Goal: Task Accomplishment & Management: Complete application form

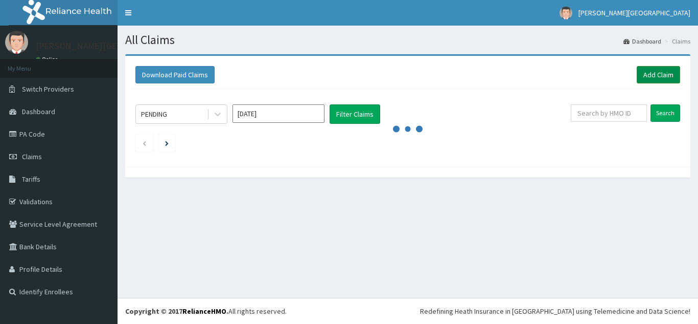
click at [667, 77] on link "Add Claim" at bounding box center [658, 74] width 43 height 17
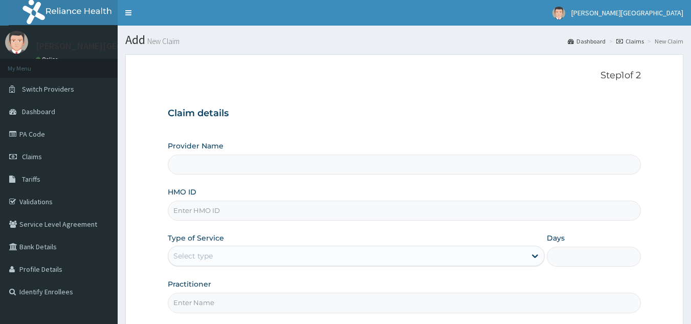
type input "[PERSON_NAME][GEOGRAPHIC_DATA]"
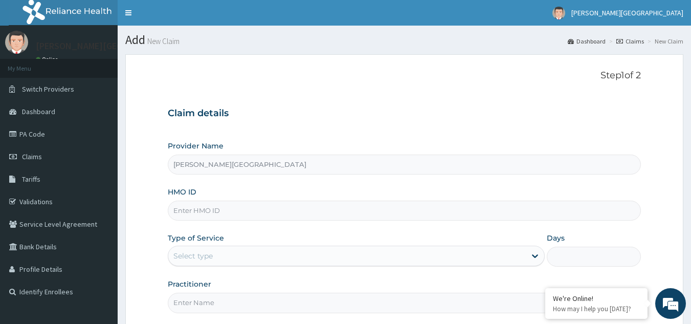
click at [322, 214] on input "HMO ID" at bounding box center [404, 210] width 473 height 20
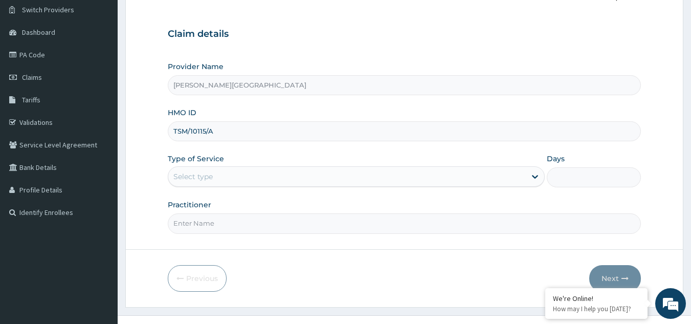
scroll to position [97, 0]
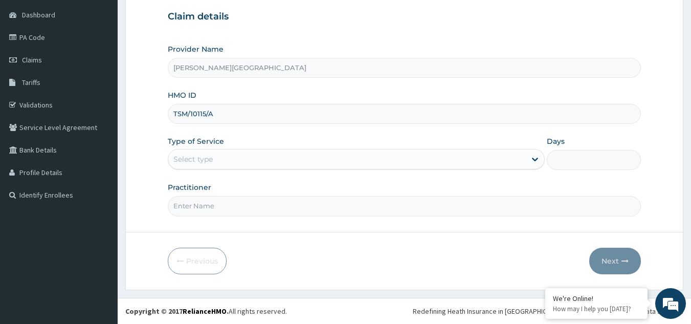
type input "TSM/10115/A"
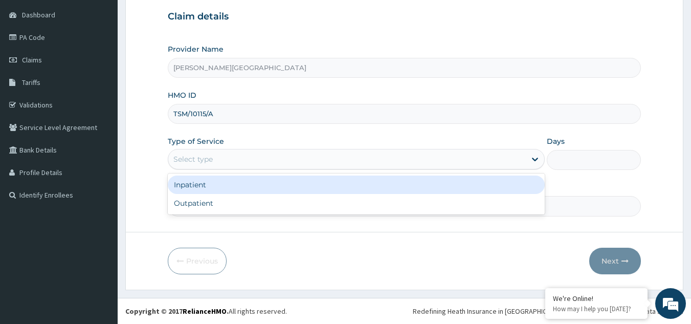
click at [270, 160] on div "Select type" at bounding box center [346, 159] width 357 height 16
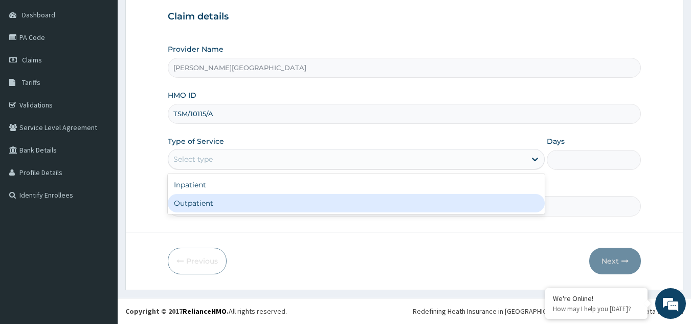
click at [255, 205] on div "Outpatient" at bounding box center [356, 203] width 377 height 18
type input "1"
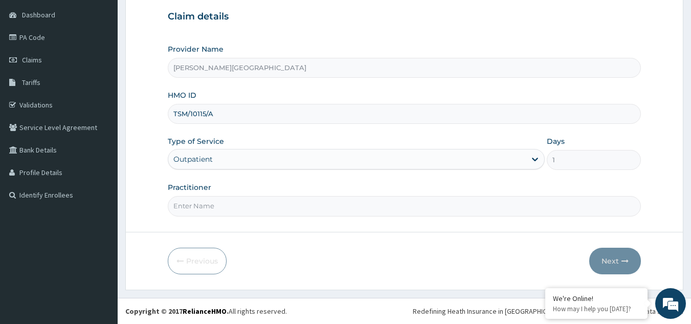
click at [255, 205] on input "Practitioner" at bounding box center [404, 206] width 473 height 20
type input "KASUMU"
click at [617, 265] on button "Next" at bounding box center [615, 260] width 52 height 27
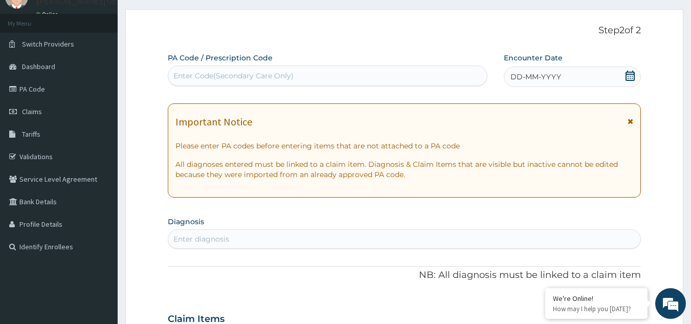
scroll to position [0, 0]
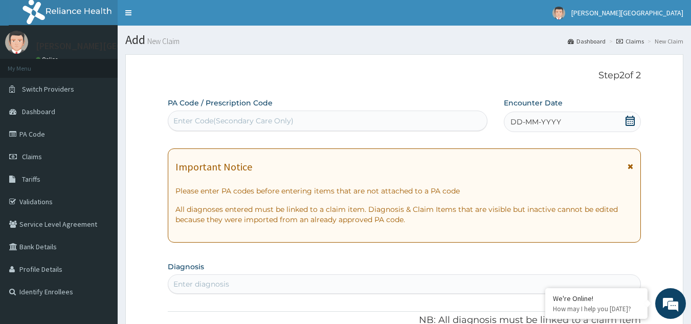
click at [536, 121] on span "DD-MM-YYYY" at bounding box center [535, 122] width 51 height 10
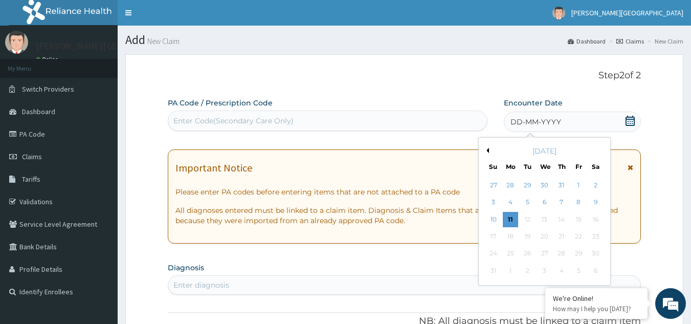
click at [489, 148] on div "[DATE]" at bounding box center [544, 151] width 123 height 10
click at [488, 152] on button "Previous Month" at bounding box center [486, 150] width 5 height 5
click at [594, 219] on div "19" at bounding box center [595, 219] width 15 height 15
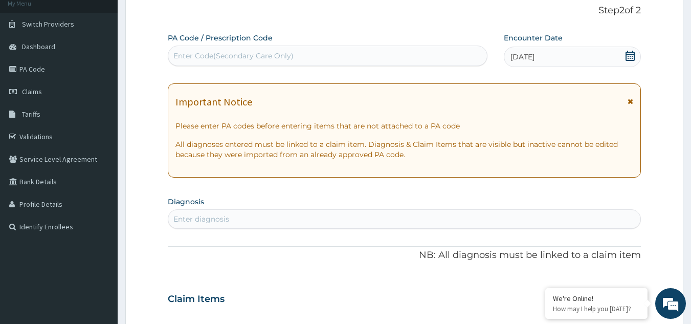
scroll to position [153, 0]
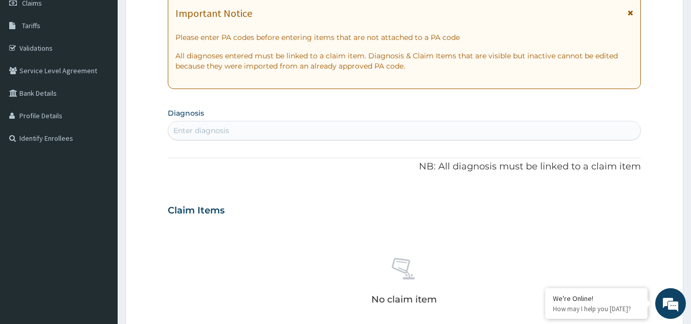
click at [303, 129] on div "Enter diagnosis" at bounding box center [404, 130] width 472 height 16
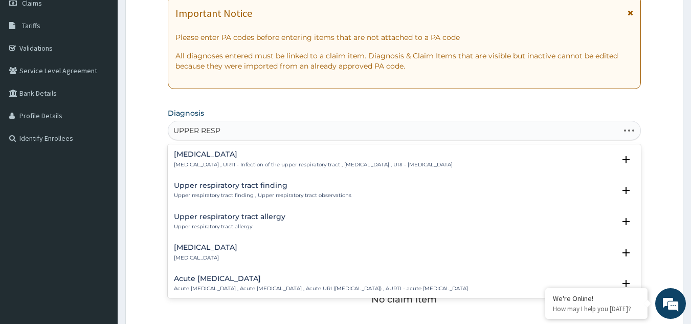
type input "UPPER RESPI"
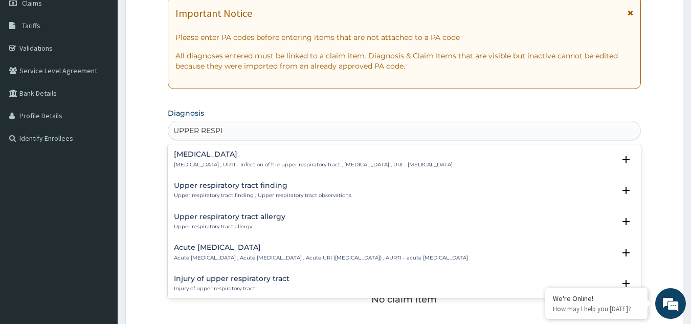
click at [260, 161] on p "Upper respiratory infection , URTI - Infection of the upper respiratory tract ,…" at bounding box center [313, 164] width 279 height 7
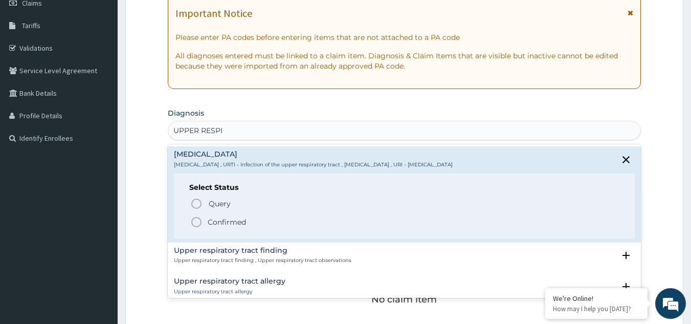
click at [232, 222] on p "Confirmed" at bounding box center [227, 222] width 38 height 10
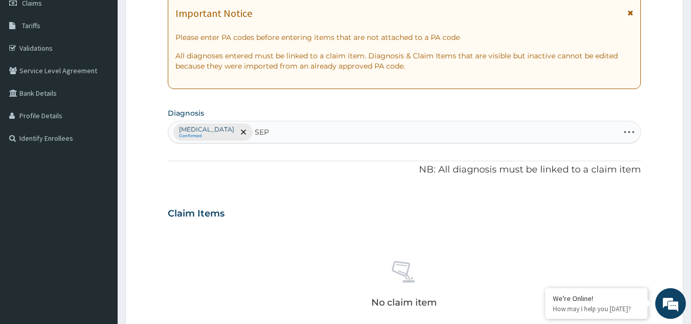
type input "SEPS"
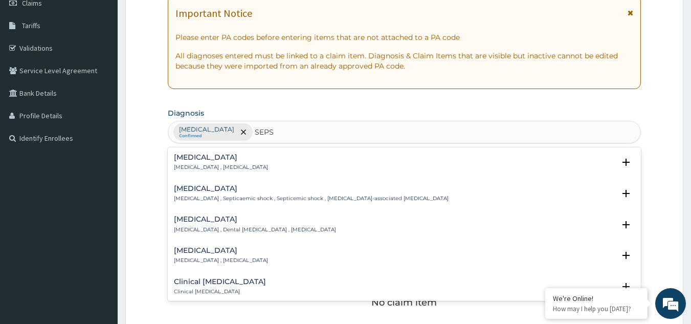
click at [182, 158] on h4 "Sepsis" at bounding box center [221, 157] width 94 height 8
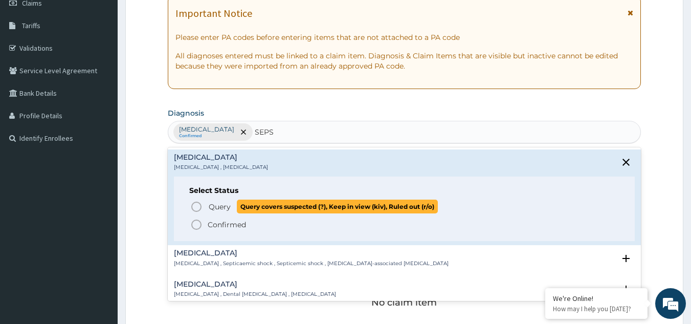
click at [198, 208] on icon "status option query" at bounding box center [196, 206] width 12 height 12
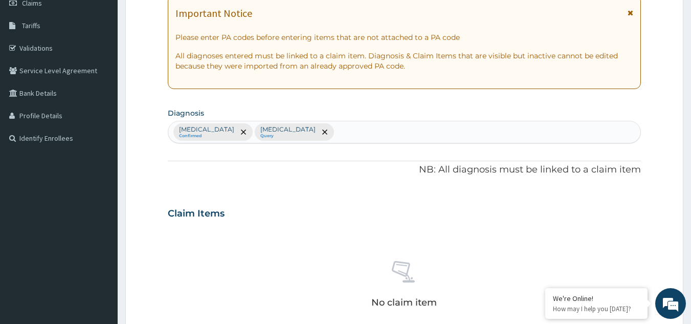
click at [365, 130] on div "Upper respiratory infection Confirmed Sepsis Query" at bounding box center [404, 131] width 472 height 21
type input "MALA"
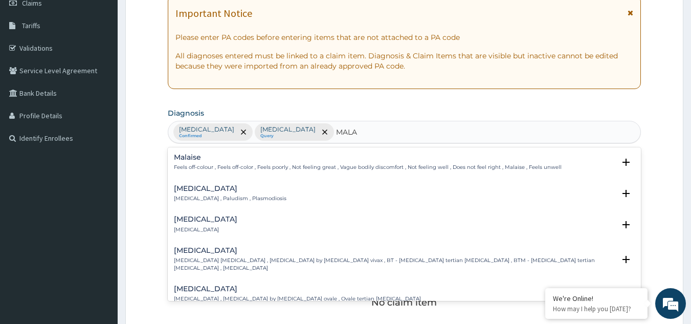
click at [201, 191] on h4 "Malaria" at bounding box center [230, 189] width 112 height 8
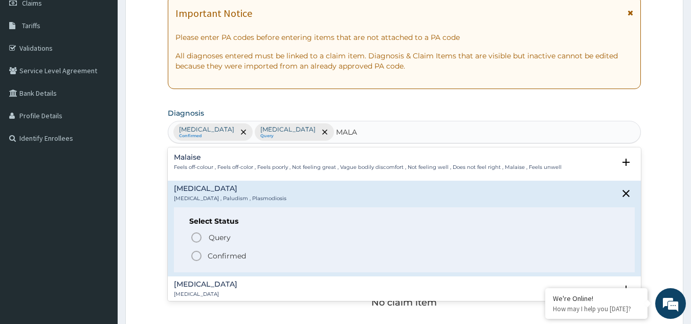
click at [217, 257] on p "Confirmed" at bounding box center [227, 256] width 38 height 10
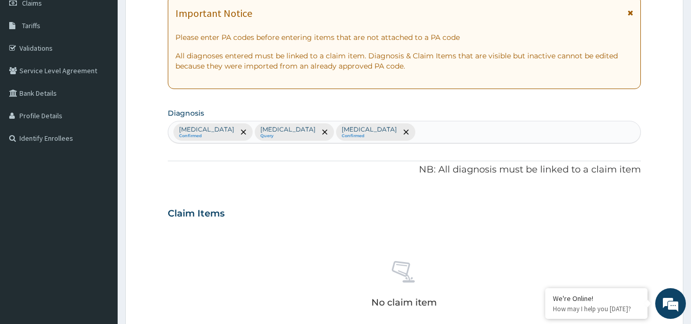
click at [428, 125] on div "Upper respiratory infection Confirmed Sepsis Query Malaria Confirmed" at bounding box center [404, 131] width 472 height 21
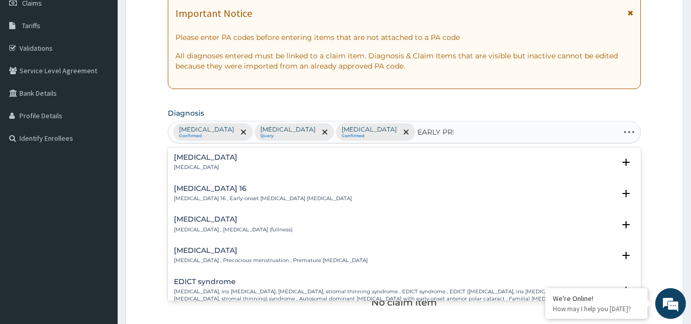
type input "EARLY PREG"
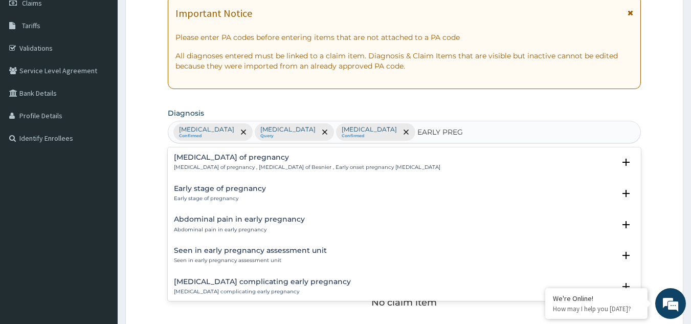
click at [339, 167] on p "Prurigo of pregnancy , Prurigo gestationis of Besnier , Early onset pregnancy p…" at bounding box center [307, 167] width 266 height 7
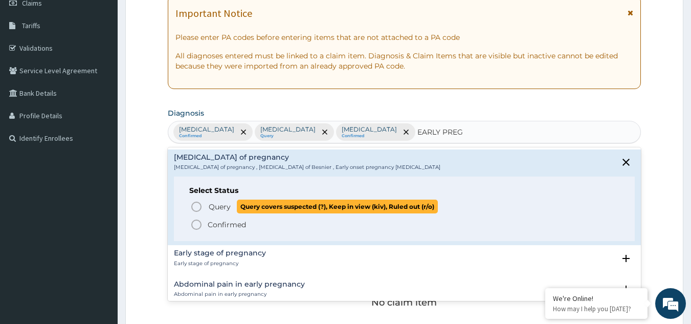
click at [197, 208] on icon "status option query" at bounding box center [196, 206] width 12 height 12
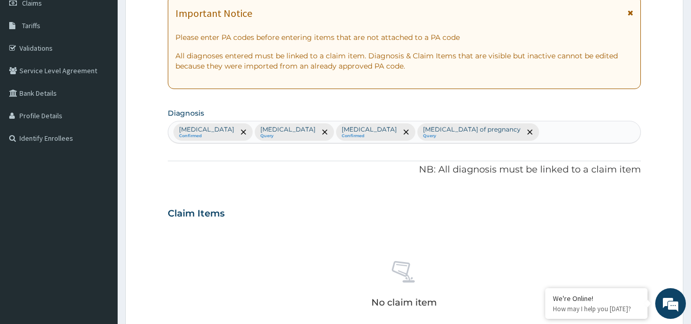
scroll to position [358, 0]
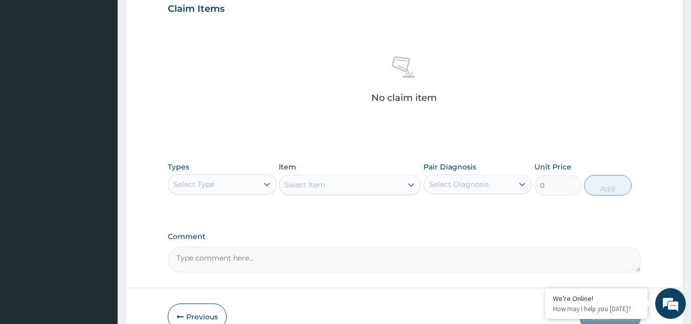
click at [240, 196] on div "Types Select Type Item Select Item Pair Diagnosis Select Diagnosis Unit Price 0…" at bounding box center [404, 178] width 473 height 44
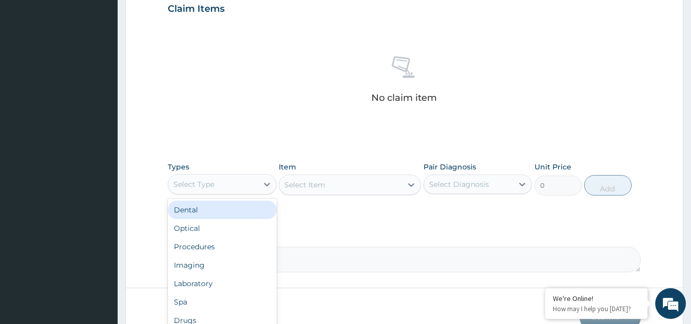
click at [240, 191] on div "Select Type" at bounding box center [212, 184] width 89 height 16
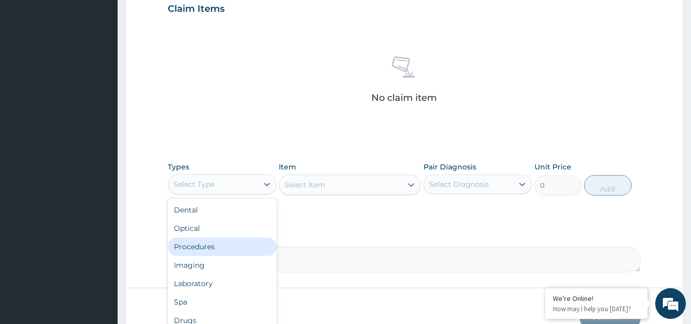
click at [228, 249] on div "Procedures" at bounding box center [222, 246] width 109 height 18
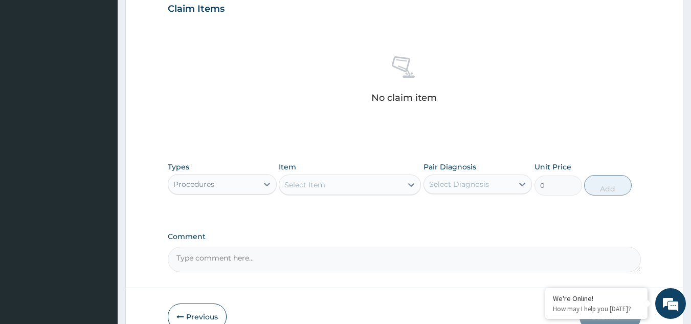
click at [361, 188] on div "Select Item" at bounding box center [340, 184] width 123 height 16
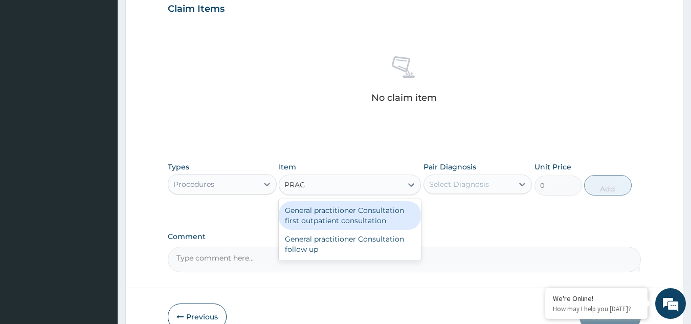
type input "PRACT"
click at [353, 212] on div "General practitioner Consultation first outpatient consultation" at bounding box center [350, 215] width 142 height 29
type input "2400"
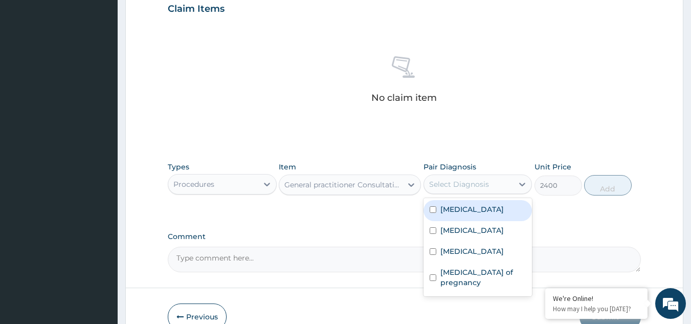
click at [484, 183] on div "Select Diagnosis" at bounding box center [459, 184] width 60 height 10
click at [470, 210] on label "Upper respiratory infection" at bounding box center [471, 209] width 63 height 10
checkbox input "true"
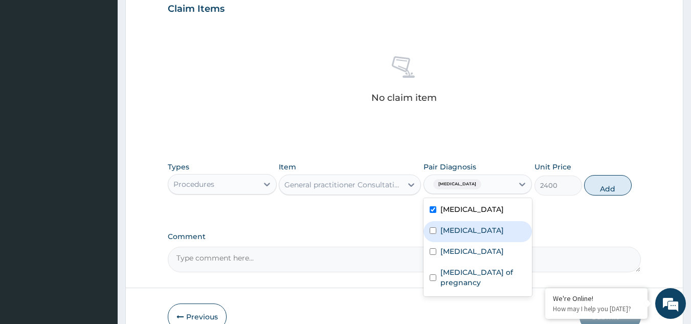
click at [461, 235] on label "Sepsis" at bounding box center [471, 230] width 63 height 10
checkbox input "true"
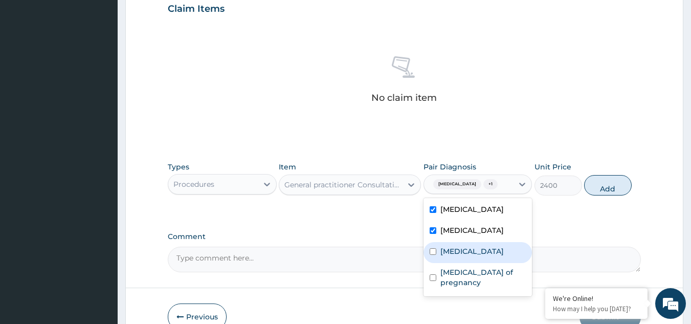
click at [464, 256] on label "Malaria" at bounding box center [471, 251] width 63 height 10
checkbox input "true"
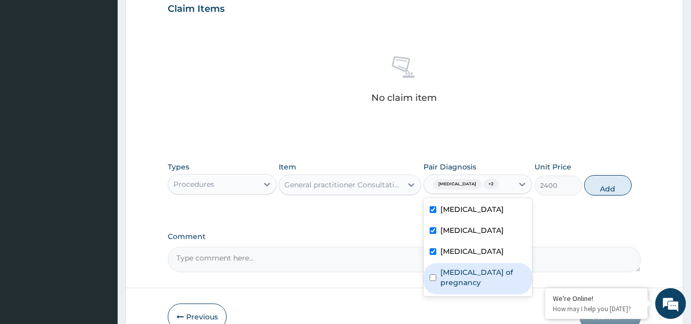
click at [468, 287] on label "Prurigo of pregnancy" at bounding box center [483, 277] width 86 height 20
checkbox input "true"
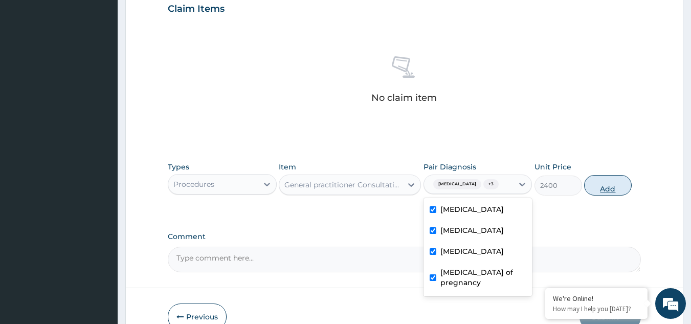
click at [621, 195] on button "Add" at bounding box center [608, 185] width 48 height 20
type input "0"
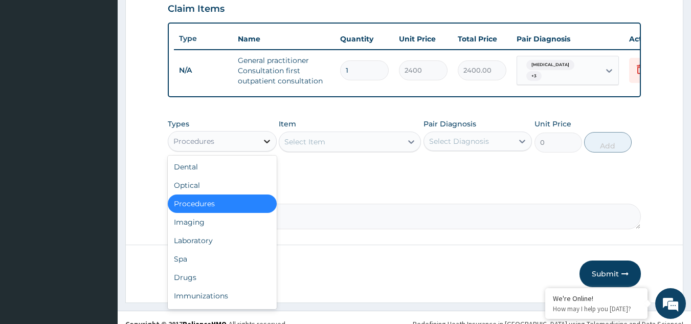
click at [259, 147] on div at bounding box center [267, 141] width 18 height 18
click at [221, 247] on div "Laboratory" at bounding box center [222, 240] width 109 height 18
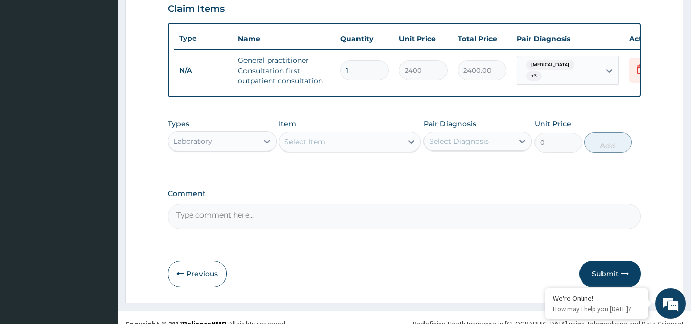
click at [345, 150] on div "Select Item" at bounding box center [340, 141] width 123 height 16
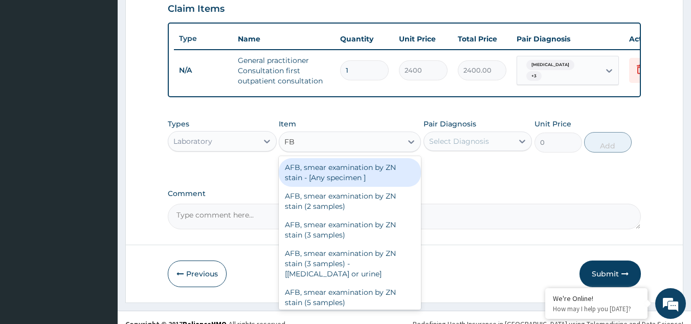
type input "FBC"
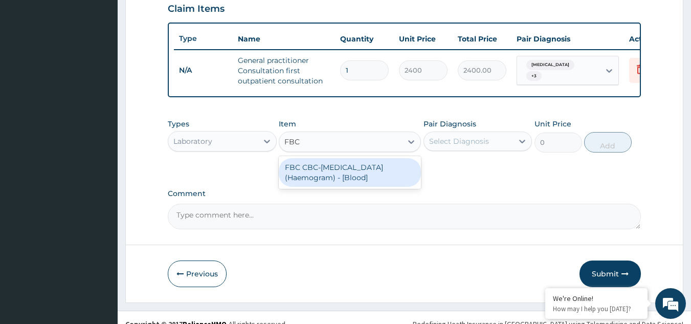
click at [347, 186] on div "FBC CBC-Complete Blood Count (Haemogram) - [Blood]" at bounding box center [350, 172] width 142 height 29
type input "3000"
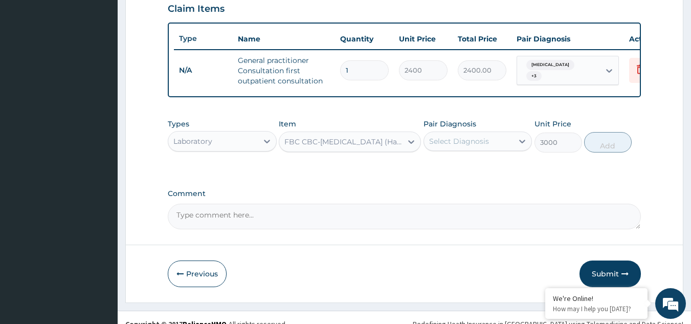
click at [485, 146] on div "Select Diagnosis" at bounding box center [459, 141] width 60 height 10
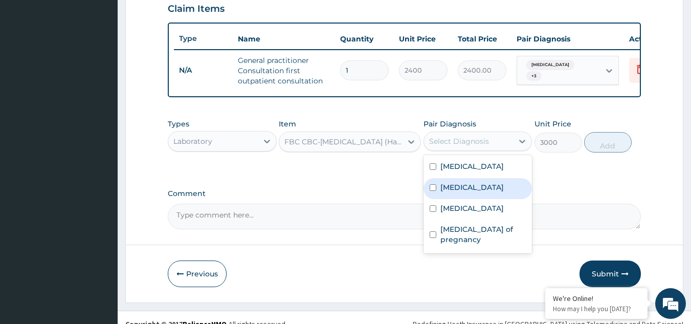
click at [453, 192] on label "Sepsis" at bounding box center [471, 187] width 63 height 10
checkbox input "true"
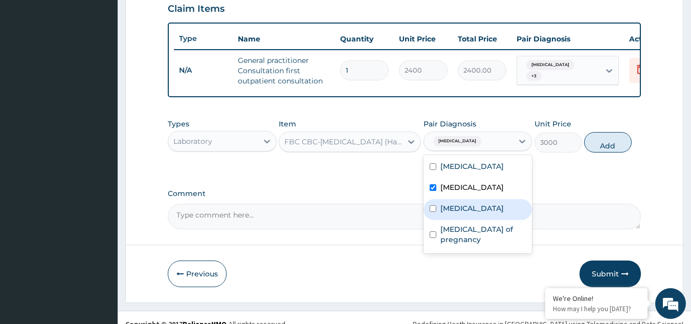
click at [451, 213] on label "Malaria" at bounding box center [471, 208] width 63 height 10
checkbox input "true"
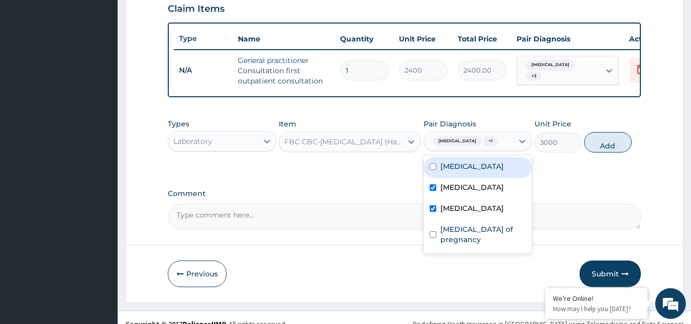
click at [498, 171] on label "Upper respiratory infection" at bounding box center [471, 166] width 63 height 10
checkbox input "true"
click at [605, 152] on button "Add" at bounding box center [608, 142] width 48 height 20
type input "0"
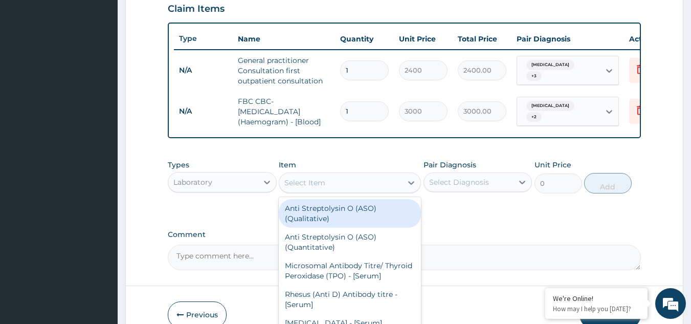
click at [332, 189] on div "Select Item" at bounding box center [340, 182] width 123 height 16
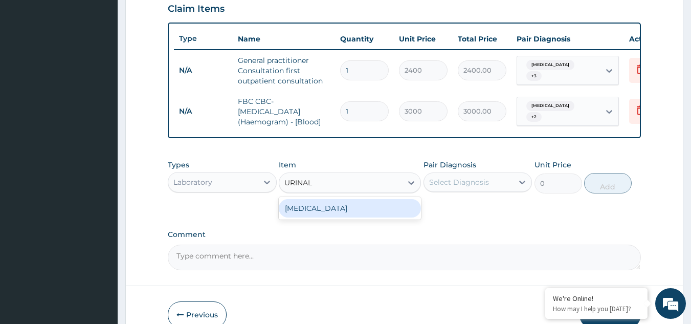
type input "URINALY"
drag, startPoint x: 331, startPoint y: 215, endPoint x: 336, endPoint y: 215, distance: 5.1
click at [331, 216] on div "URINALYSIS" at bounding box center [350, 208] width 142 height 18
type input "2000"
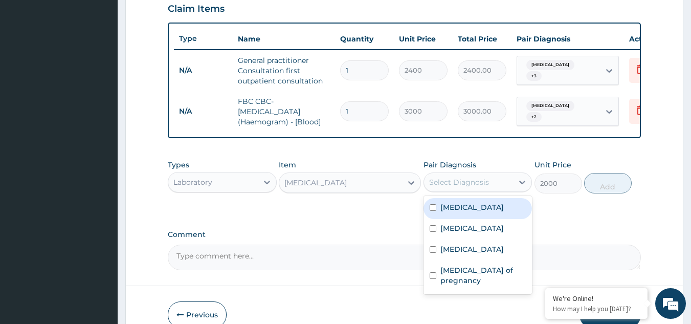
click at [439, 187] on div "Select Diagnosis" at bounding box center [459, 182] width 60 height 10
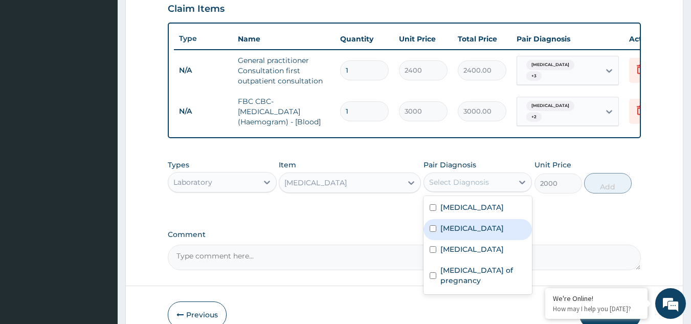
click at [444, 233] on label "Sepsis" at bounding box center [471, 228] width 63 height 10
checkbox input "true"
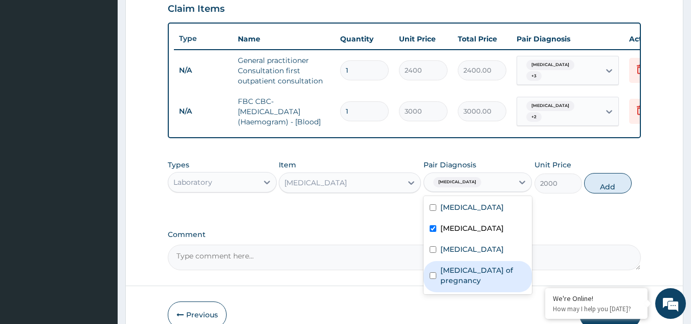
click at [445, 285] on label "Prurigo of pregnancy" at bounding box center [483, 275] width 86 height 20
checkbox input "true"
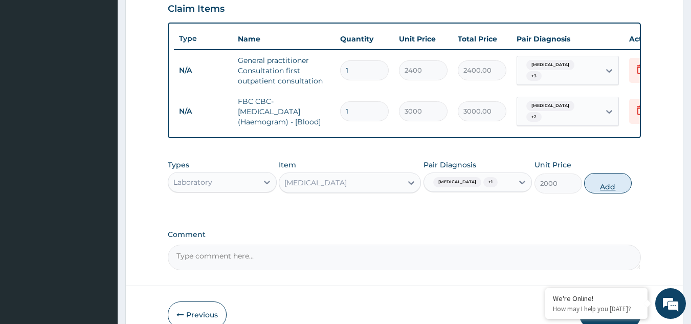
click at [593, 191] on button "Add" at bounding box center [608, 183] width 48 height 20
type input "0"
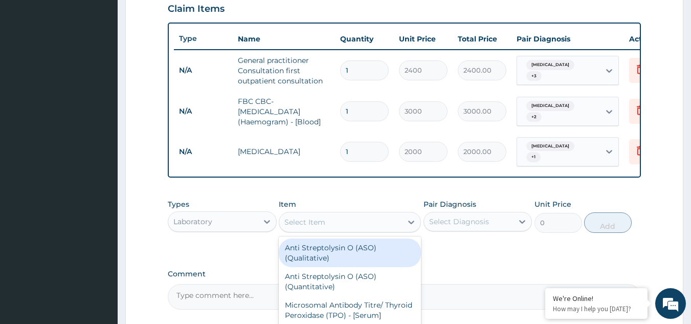
click at [332, 224] on div "Select Item" at bounding box center [340, 222] width 123 height 16
type input "PREG"
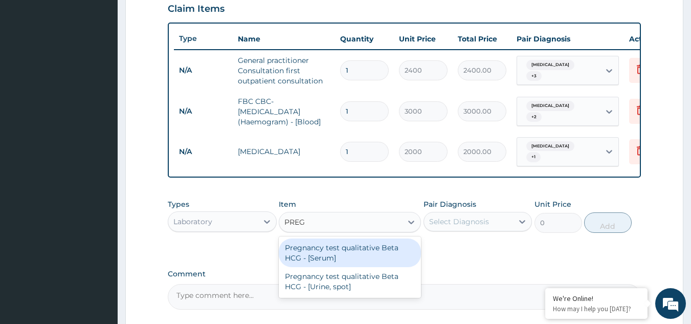
click at [333, 249] on div "Pregnancy test qualitative Beta HCG - [Serum]" at bounding box center [350, 252] width 142 height 29
type input "1200"
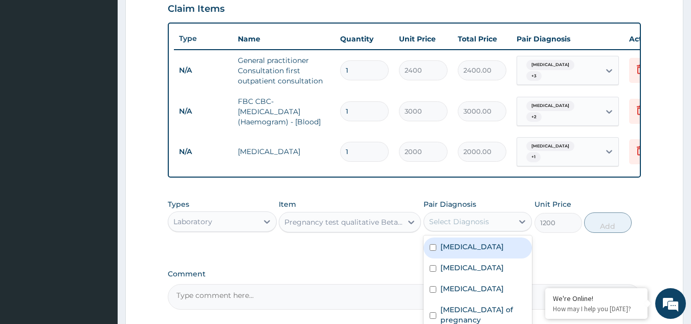
click at [470, 226] on div "Select Diagnosis" at bounding box center [459, 221] width 60 height 10
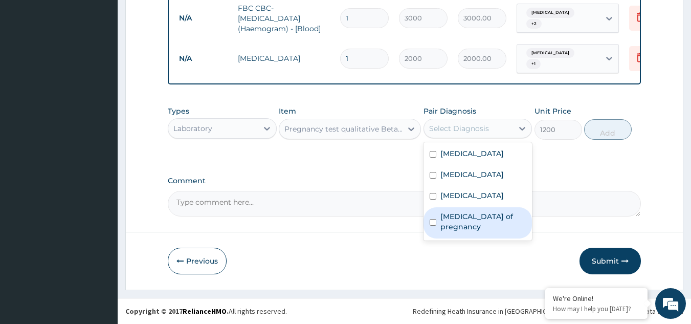
click at [456, 225] on label "Prurigo of pregnancy" at bounding box center [483, 221] width 86 height 20
checkbox input "true"
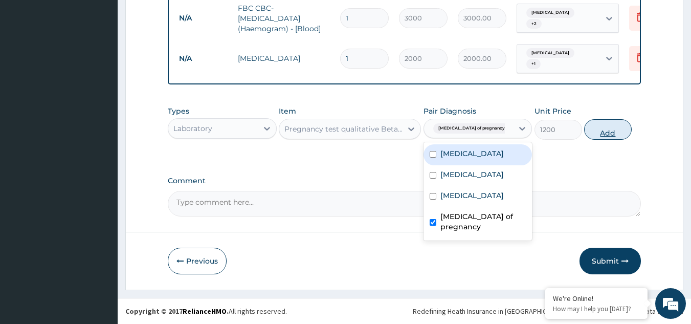
click at [613, 135] on button "Add" at bounding box center [608, 129] width 48 height 20
type input "0"
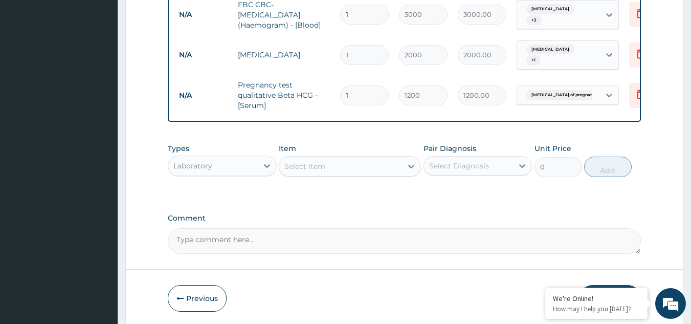
click at [252, 173] on div "Laboratory" at bounding box center [212, 165] width 89 height 16
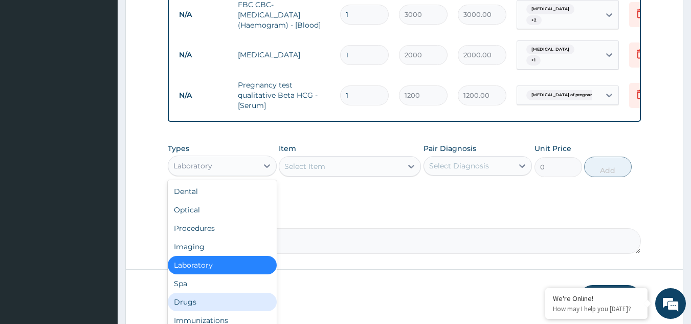
click at [216, 305] on div "Drugs" at bounding box center [222, 301] width 109 height 18
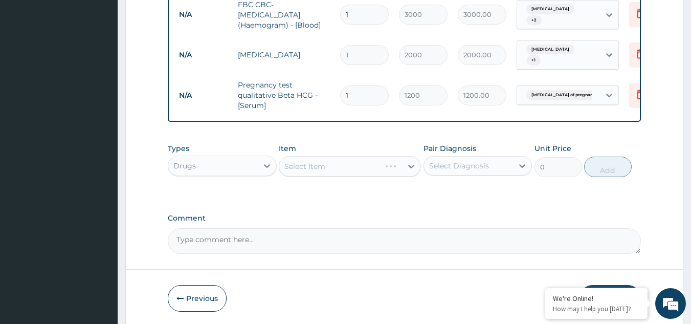
click at [334, 165] on div "Select Item" at bounding box center [350, 166] width 142 height 20
click at [334, 169] on div "Select Item" at bounding box center [340, 166] width 123 height 16
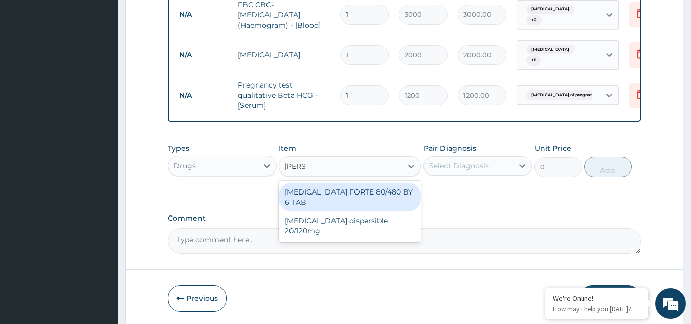
type input "COART"
click at [341, 194] on div "COARTEM FORTE 80/480 BY 6 TAB" at bounding box center [350, 197] width 142 height 29
type input "450"
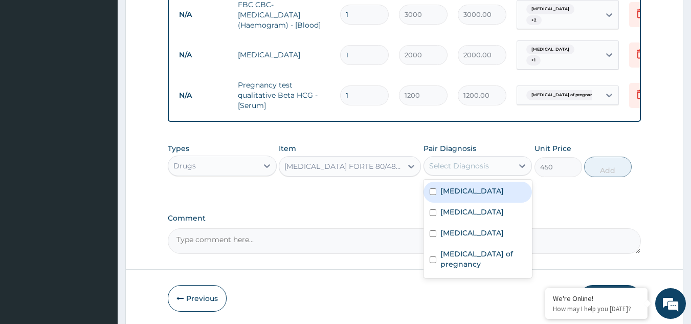
click at [445, 168] on div "Select Diagnosis" at bounding box center [459, 166] width 60 height 10
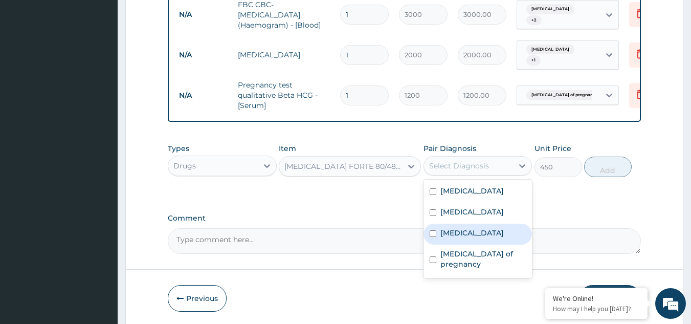
click at [454, 238] on label "Malaria" at bounding box center [471, 233] width 63 height 10
checkbox input "true"
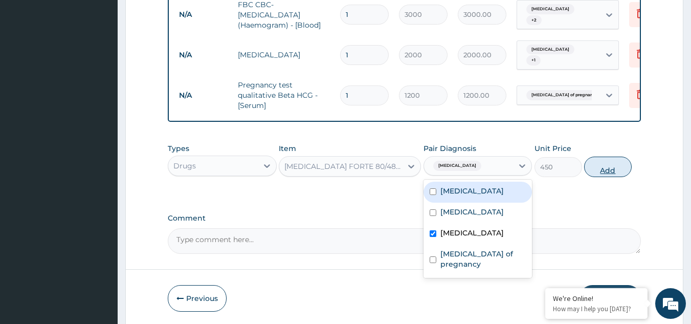
click at [621, 169] on button "Add" at bounding box center [608, 166] width 48 height 20
type input "0"
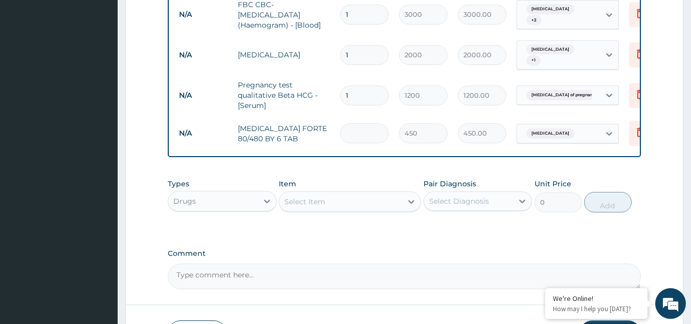
type input "0.00"
type input "6"
type input "2700.00"
type input "6"
click at [369, 209] on div "Select Item" at bounding box center [340, 201] width 123 height 16
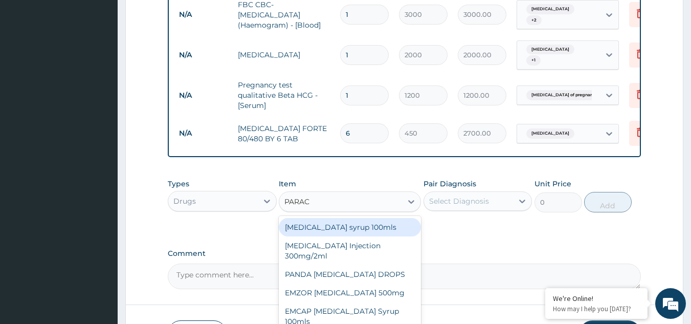
type input "PARACE"
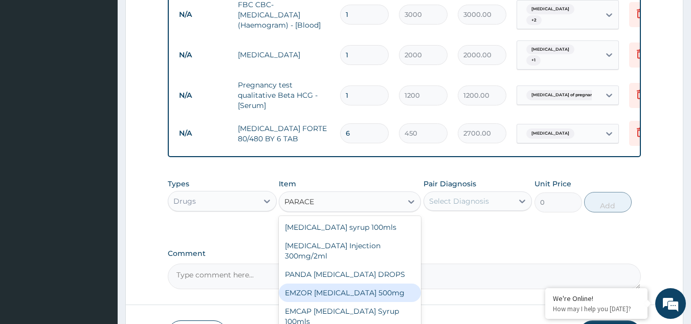
click at [377, 293] on div "EMZOR PARACETAMOL 500mg" at bounding box center [350, 292] width 142 height 18
type input "21.5"
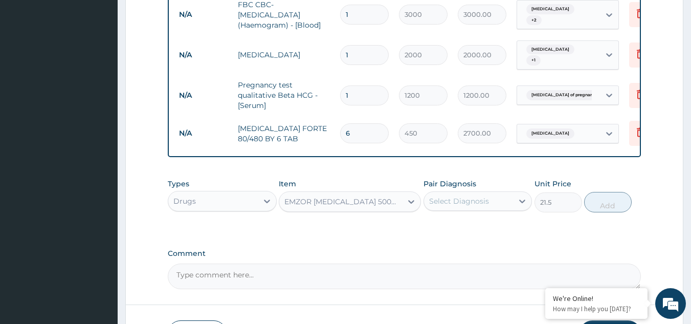
click at [461, 203] on div "Select Diagnosis" at bounding box center [459, 201] width 60 height 10
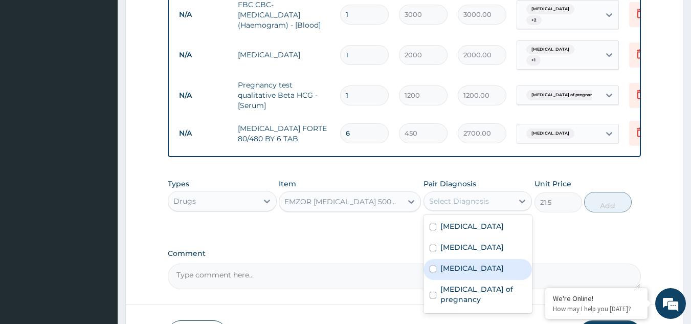
click at [429, 272] on input "checkbox" at bounding box center [432, 268] width 7 height 7
checkbox input "true"
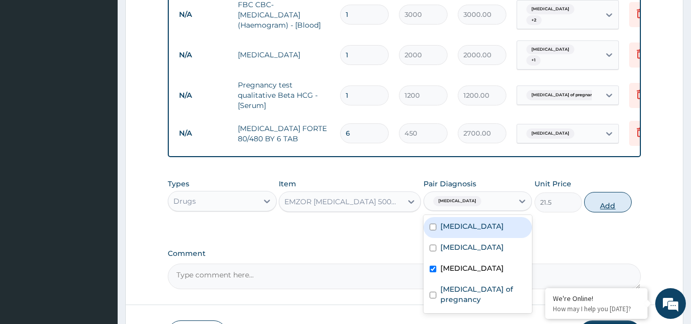
click at [605, 207] on button "Add" at bounding box center [608, 202] width 48 height 20
type input "0"
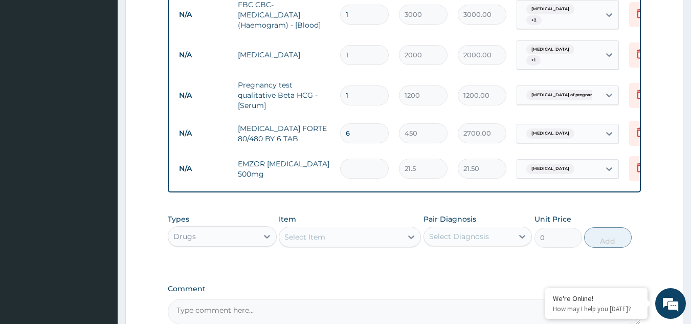
type input "0.00"
type input "3"
type input "64.50"
type input "0.00"
type input "0"
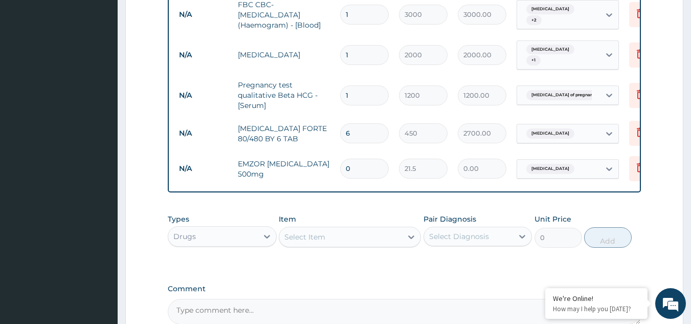
click at [369, 244] on div "Select Item" at bounding box center [340, 237] width 123 height 16
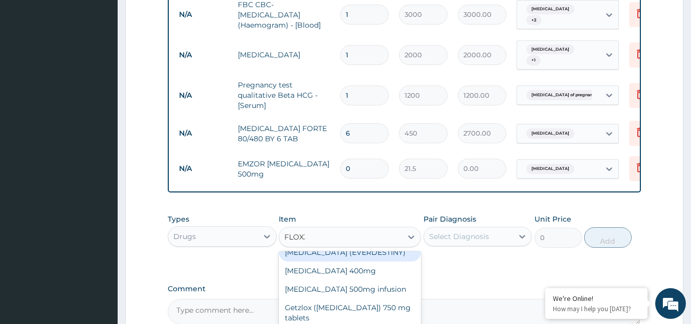
scroll to position [0, 0]
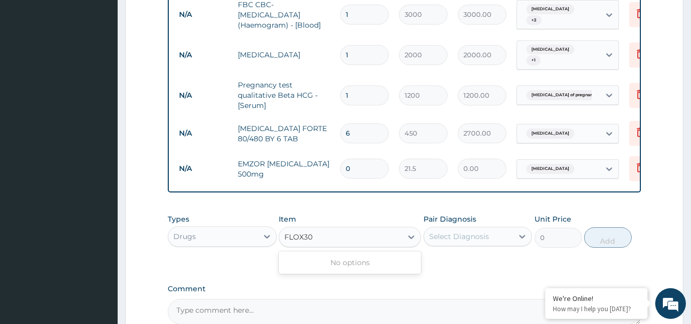
type input "FLOX30"
click at [357, 165] on input "0" at bounding box center [364, 168] width 49 height 20
type input "3"
type input "64.50"
type input "30"
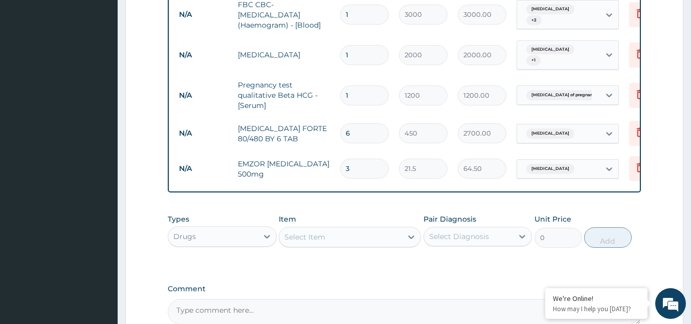
type input "645.00"
type input "30"
click at [361, 243] on div "Select Item" at bounding box center [340, 237] width 123 height 16
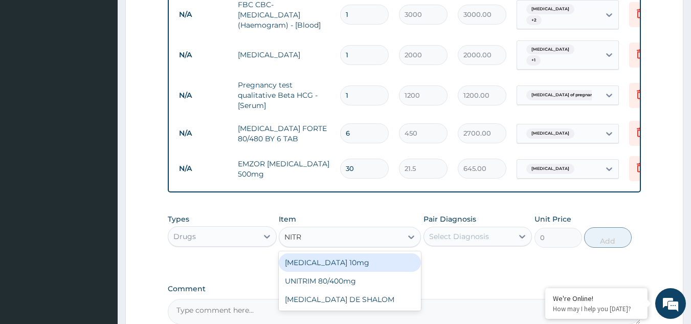
type input "NITRO"
click at [362, 266] on div "NITROFURANTOIN DE SHALOM" at bounding box center [350, 262] width 142 height 18
type input "215"
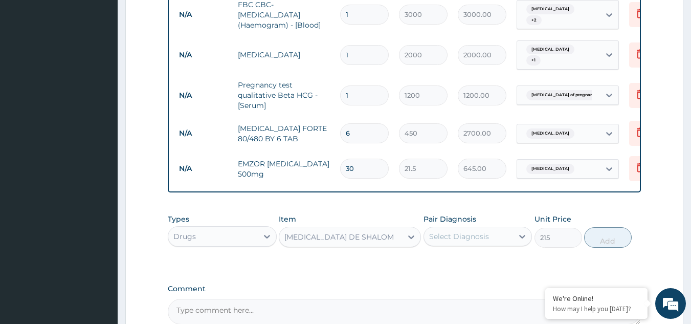
click at [507, 241] on div "Select Diagnosis" at bounding box center [468, 236] width 89 height 16
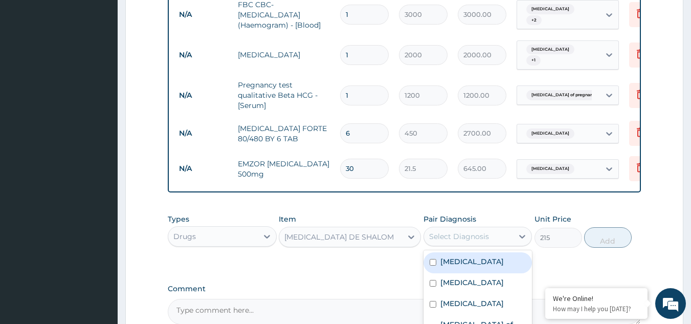
scroll to position [566, 0]
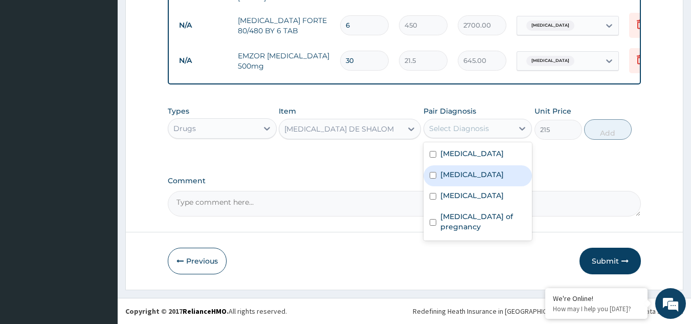
click at [460, 179] on label "Sepsis" at bounding box center [471, 174] width 63 height 10
checkbox input "true"
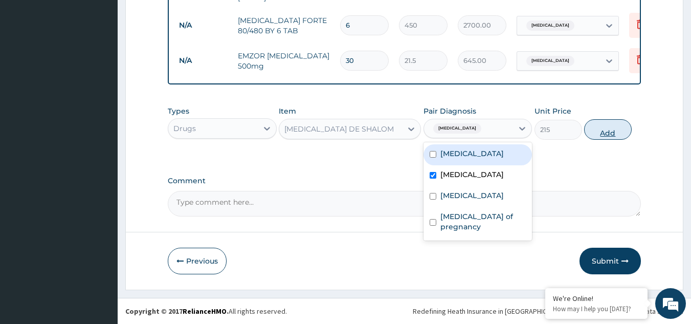
click at [599, 133] on button "Add" at bounding box center [608, 129] width 48 height 20
type input "0"
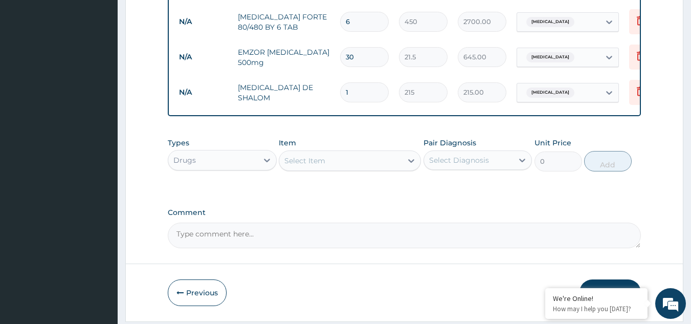
click at [361, 162] on div "Select Item" at bounding box center [340, 160] width 123 height 16
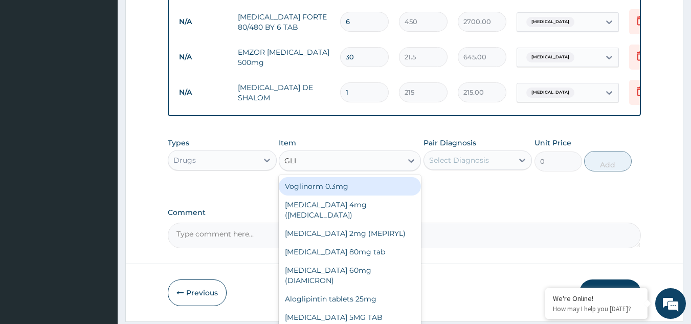
type input "GLIB"
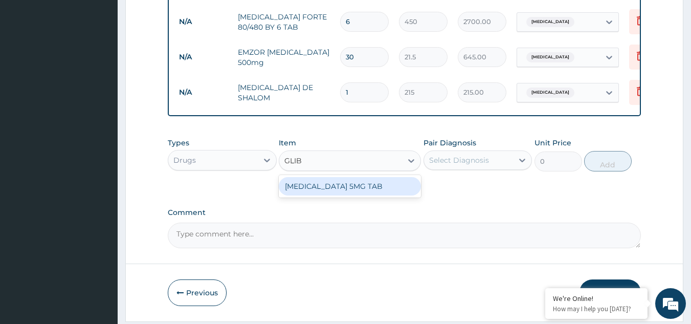
click at [364, 192] on div "GLIBENCLAMIDE 5MG TAB" at bounding box center [350, 186] width 142 height 18
type input "80"
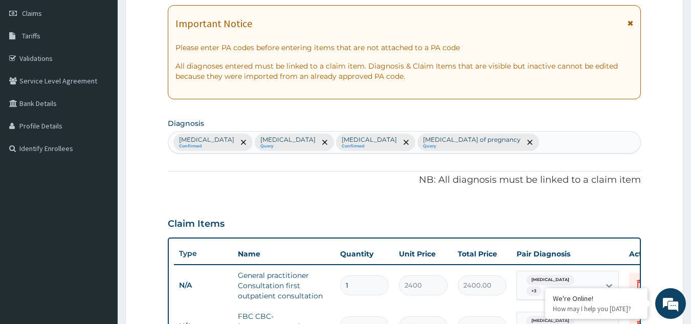
scroll to position [256, 0]
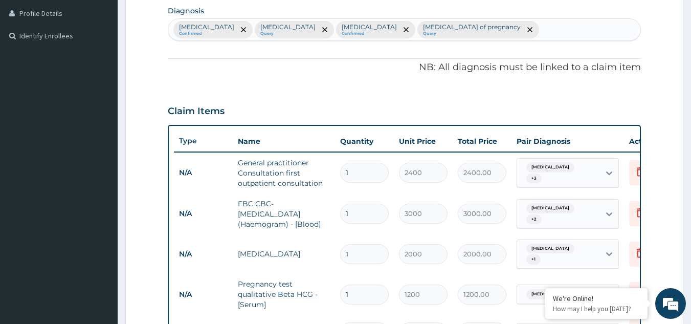
click at [482, 26] on div "Upper respiratory infection Confirmed Sepsis Query Malaria Confirmed Prurigo of…" at bounding box center [404, 29] width 472 height 21
type input "URINARY TR"
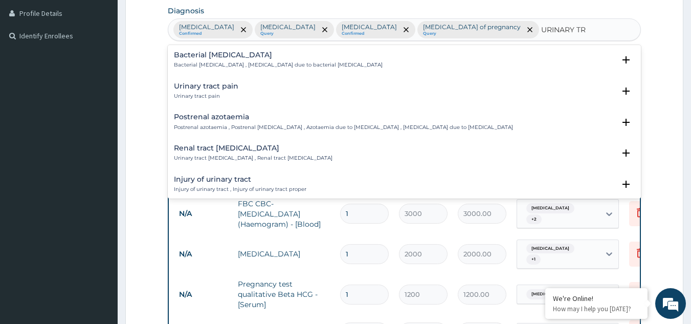
click at [212, 87] on h4 "Urinary tract pain" at bounding box center [206, 86] width 64 height 8
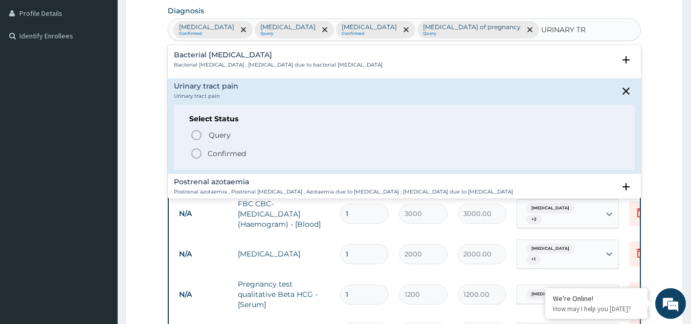
click at [212, 153] on p "Confirmed" at bounding box center [227, 153] width 38 height 10
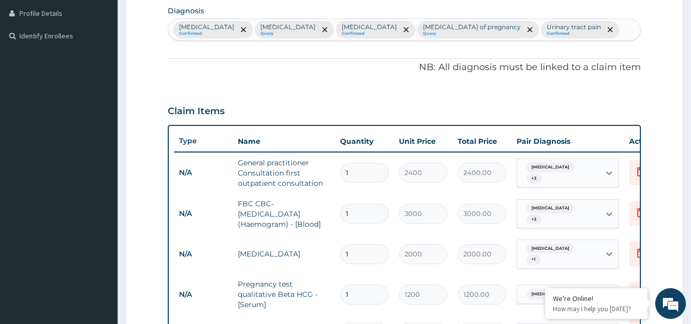
click at [559, 29] on div "Upper respiratory infection Confirmed Sepsis Query Malaria Confirmed Prurigo of…" at bounding box center [404, 29] width 472 height 21
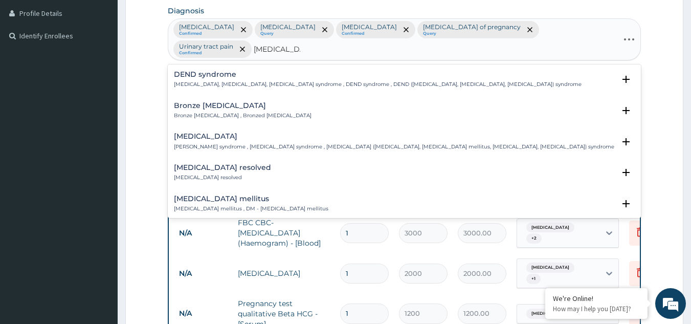
type input "DIABETES ME"
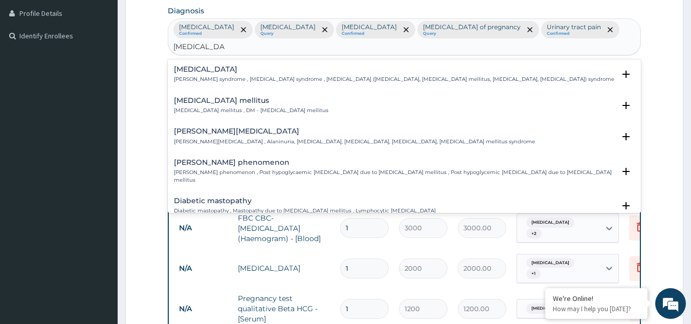
click at [207, 97] on h4 "Diabetes mellitus" at bounding box center [251, 101] width 154 height 8
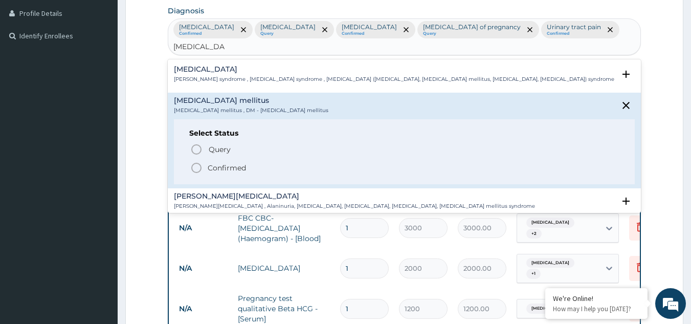
click at [235, 163] on p "Confirmed" at bounding box center [227, 168] width 38 height 10
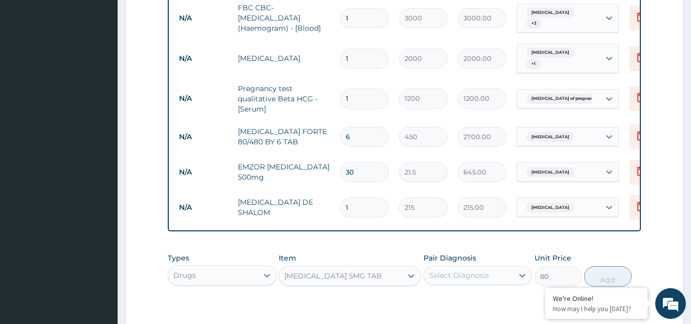
scroll to position [601, 0]
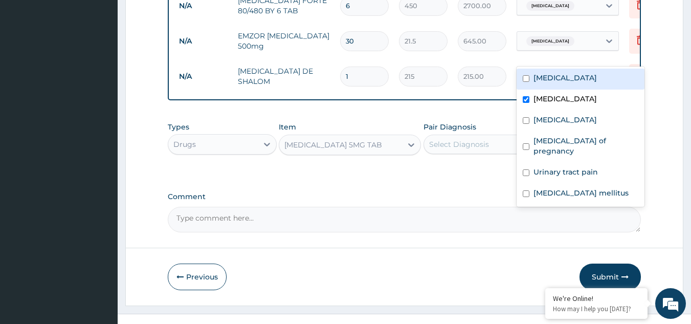
click at [543, 72] on span "Sepsis" at bounding box center [550, 77] width 48 height 10
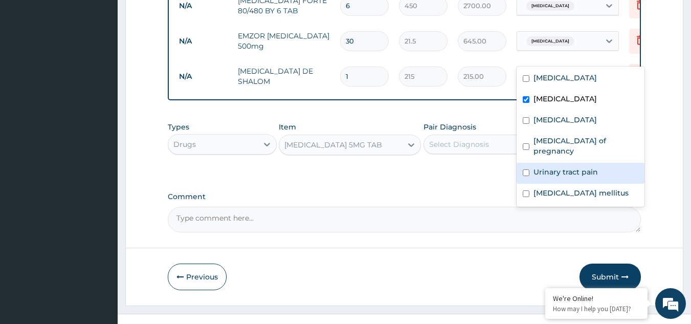
click at [531, 163] on div "Urinary tract pain" at bounding box center [580, 173] width 128 height 21
checkbox input "true"
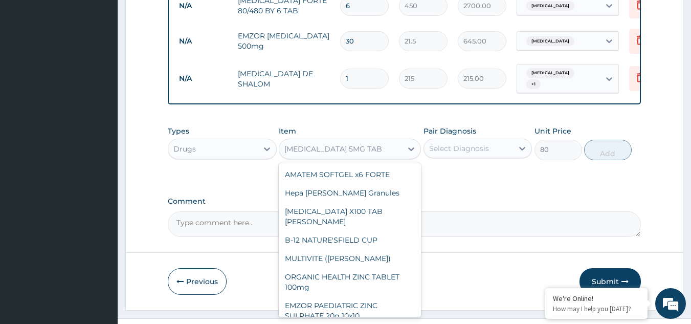
click at [387, 141] on div "GLIBENCLAMIDE 5MG TAB" at bounding box center [340, 149] width 123 height 16
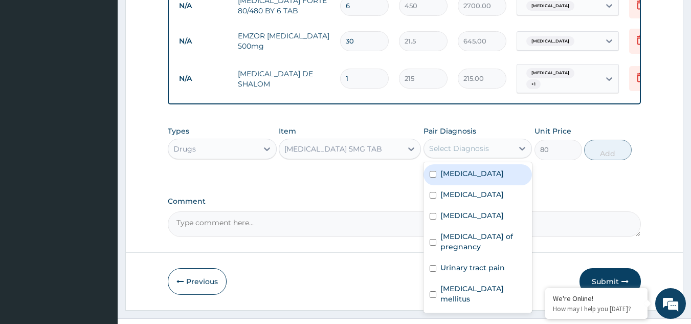
click at [478, 143] on div "Select Diagnosis" at bounding box center [459, 148] width 60 height 10
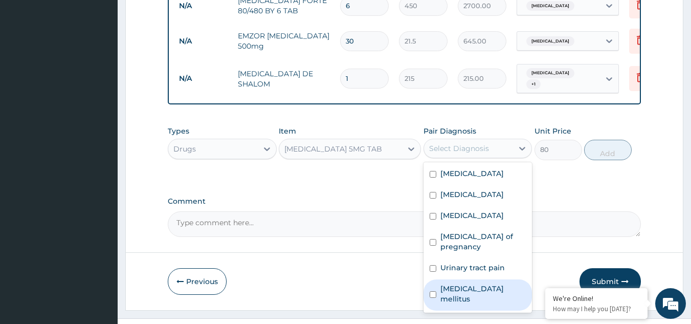
click at [446, 283] on label "Diabetes mellitus" at bounding box center [483, 293] width 86 height 20
checkbox input "true"
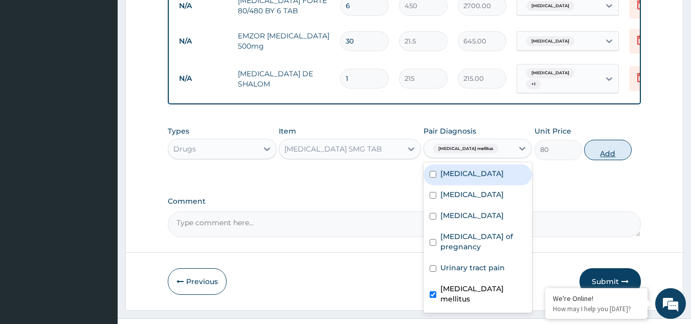
click at [617, 140] on button "Add" at bounding box center [608, 150] width 48 height 20
type input "0"
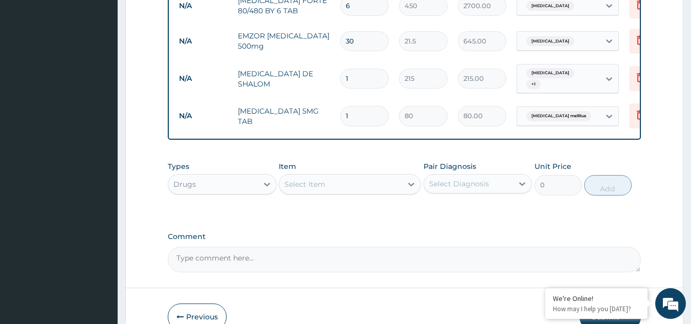
type input "0.00"
type input "3"
type input "240.00"
type input "30"
type input "2400.00"
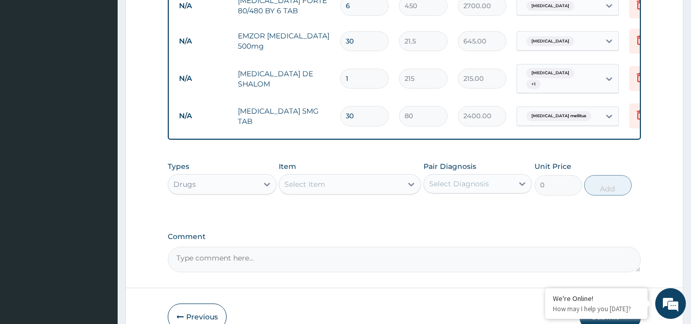
type input "30"
click at [359, 69] on input "1" at bounding box center [364, 79] width 49 height 20
type input "14"
type input "3010.00"
type input "14"
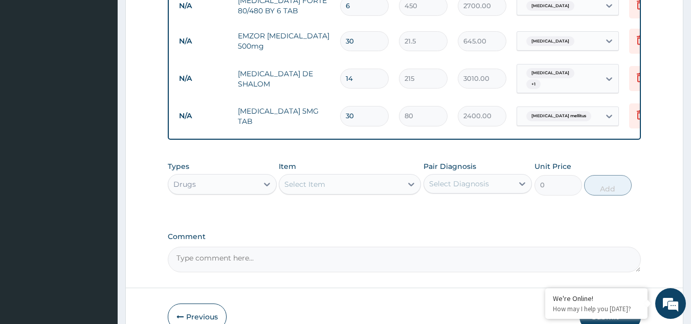
click at [377, 176] on div "Select Item" at bounding box center [340, 184] width 123 height 16
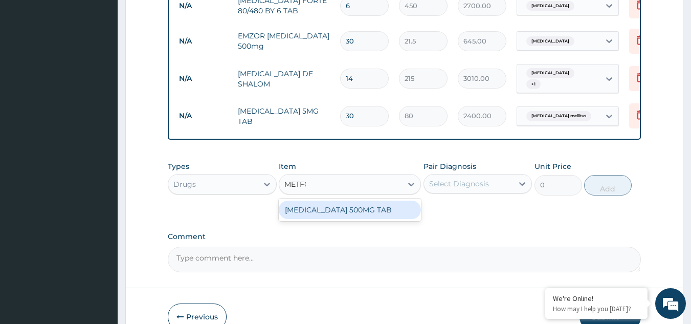
type input "METFOR"
click at [354, 200] on div "METFORMIN 500MG TAB" at bounding box center [350, 209] width 142 height 18
type input "80"
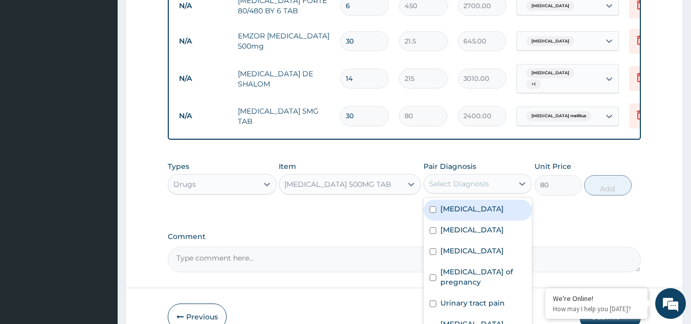
click at [452, 178] on div "Select Diagnosis" at bounding box center [459, 183] width 60 height 10
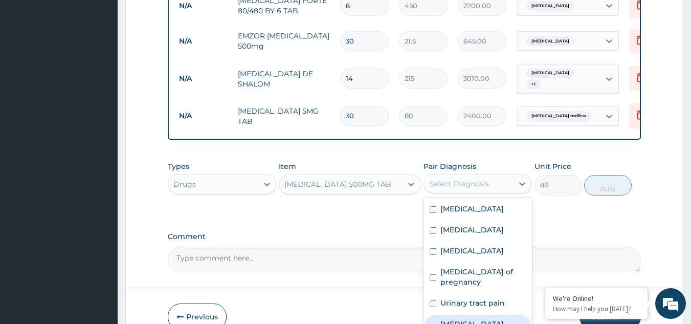
click at [466, 319] on label "Diabetes mellitus" at bounding box center [483, 329] width 86 height 20
checkbox input "true"
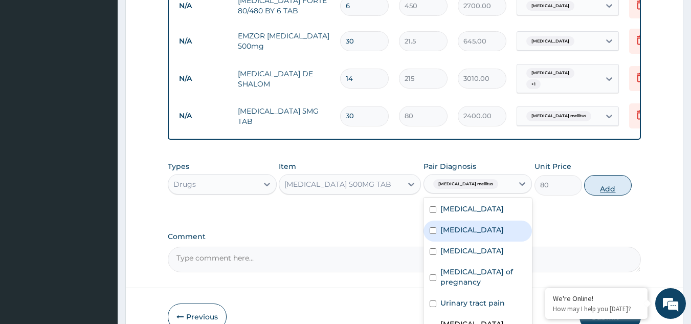
click at [596, 175] on button "Add" at bounding box center [608, 185] width 48 height 20
type input "0"
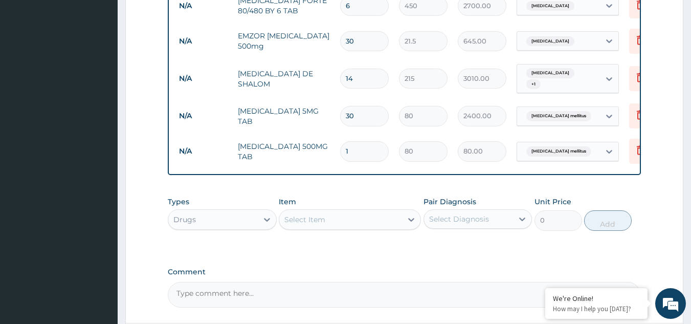
type input "12"
type input "960.00"
type input "120"
type input "9600.00"
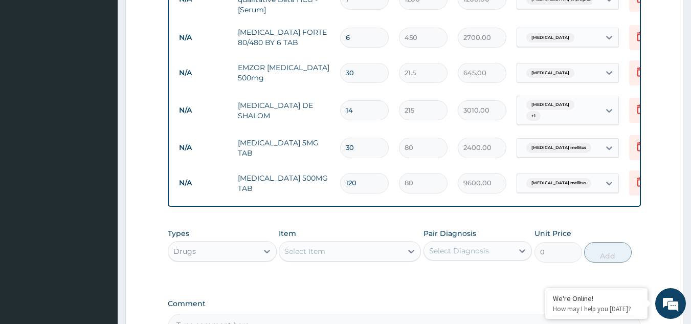
scroll to position [672, 0]
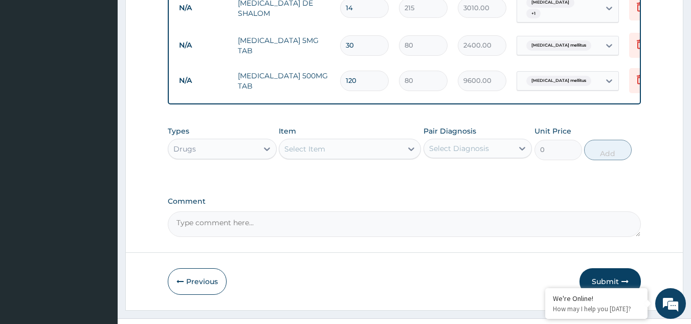
type input "120"
click at [249, 141] on div "Drugs" at bounding box center [212, 149] width 89 height 16
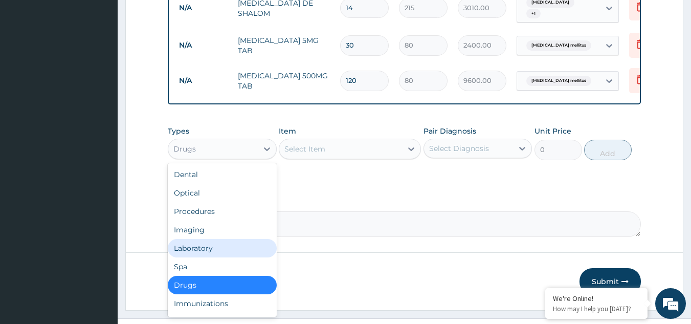
click at [219, 239] on div "Laboratory" at bounding box center [222, 248] width 109 height 18
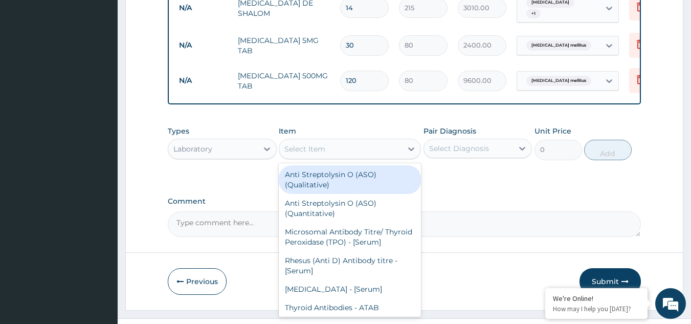
click at [335, 141] on div "Select Item" at bounding box center [340, 149] width 123 height 16
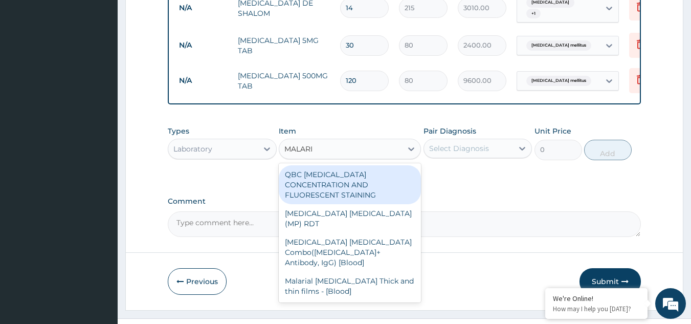
type input "MALARIA"
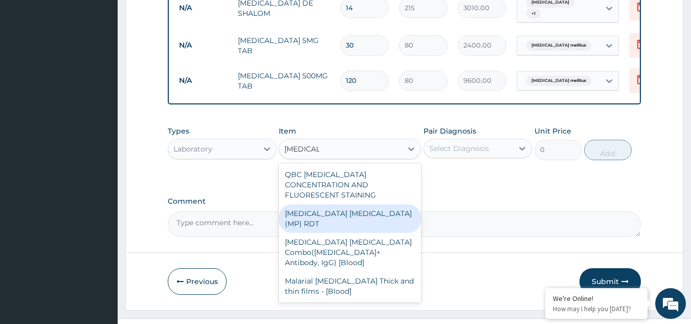
click at [345, 204] on div "MALARIA PARASITE (MP) RDT" at bounding box center [350, 218] width 142 height 29
type input "1500"
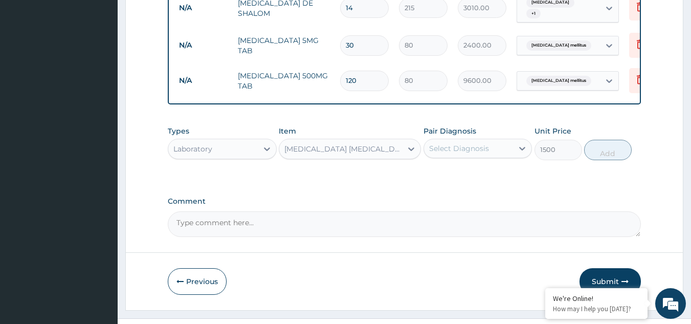
click at [479, 143] on div "Select Diagnosis" at bounding box center [459, 148] width 60 height 10
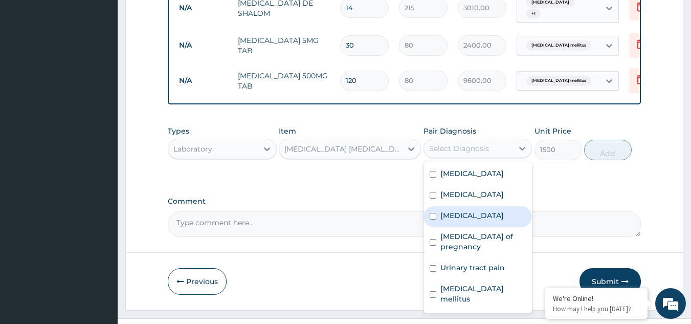
click at [459, 210] on label "Malaria" at bounding box center [471, 215] width 63 height 10
checkbox input "true"
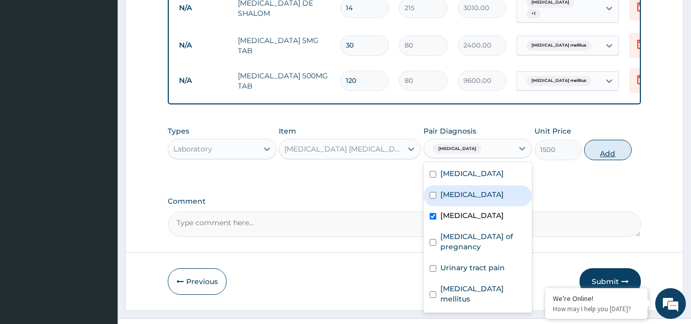
click at [600, 140] on button "Add" at bounding box center [608, 150] width 48 height 20
type input "0"
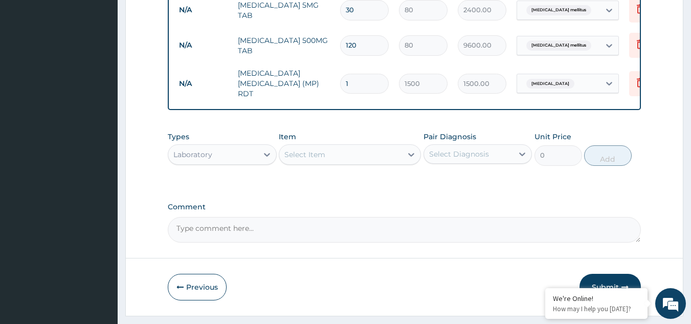
click at [598, 274] on button "Submit" at bounding box center [609, 287] width 61 height 27
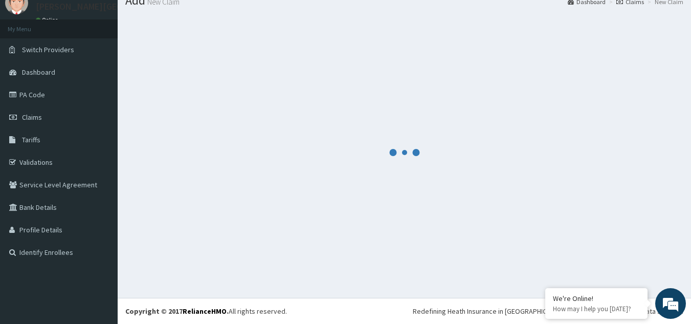
scroll to position [707, 0]
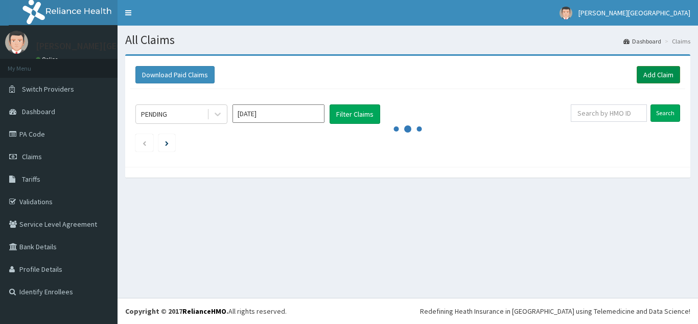
click at [652, 80] on link "Add Claim" at bounding box center [658, 74] width 43 height 17
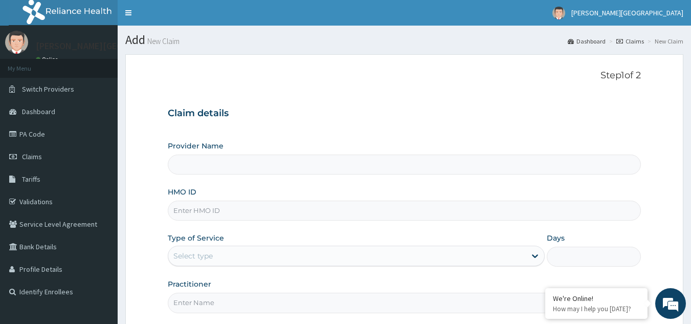
type input "[PERSON_NAME][GEOGRAPHIC_DATA]"
click at [343, 210] on input "HMO ID" at bounding box center [404, 210] width 473 height 20
type input "FAP/10179/A"
click at [291, 249] on div "Select type" at bounding box center [346, 255] width 357 height 16
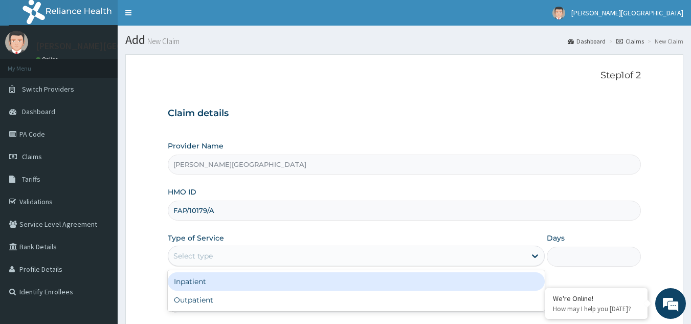
scroll to position [97, 0]
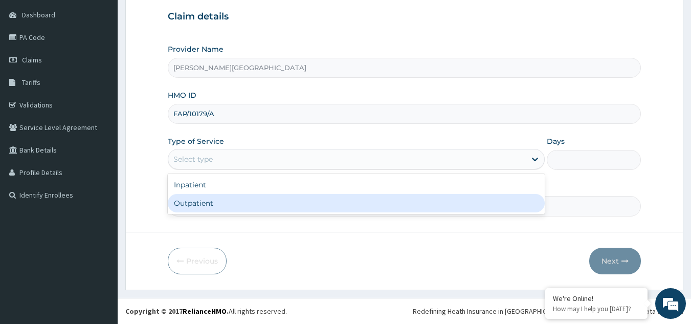
click at [268, 208] on div "Outpatient" at bounding box center [356, 203] width 377 height 18
type input "1"
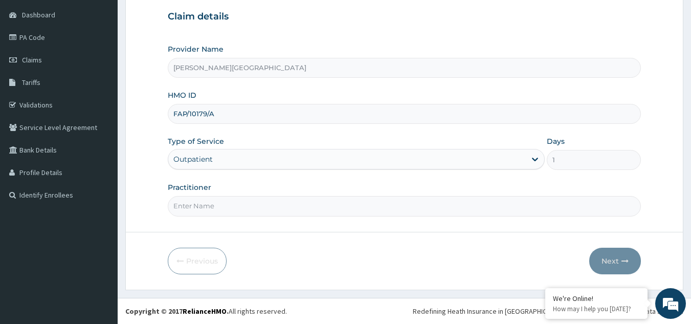
click at [269, 210] on input "Practitioner" at bounding box center [404, 206] width 473 height 20
type input "BOLA"
click at [612, 257] on button "Next" at bounding box center [615, 260] width 52 height 27
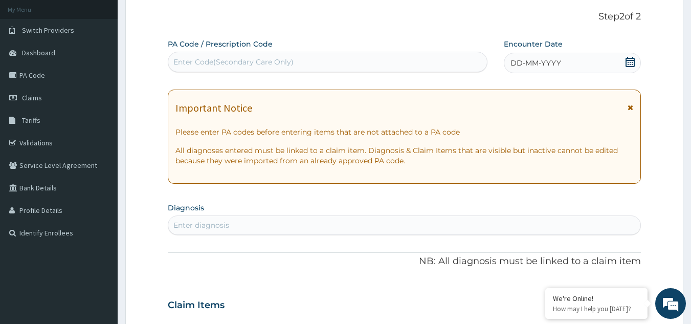
scroll to position [0, 0]
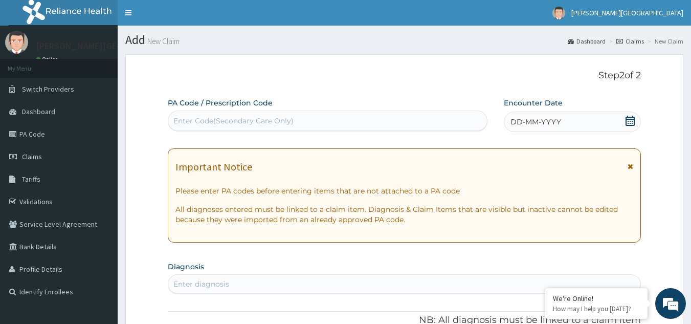
click at [524, 124] on span "DD-MM-YYYY" at bounding box center [535, 122] width 51 height 10
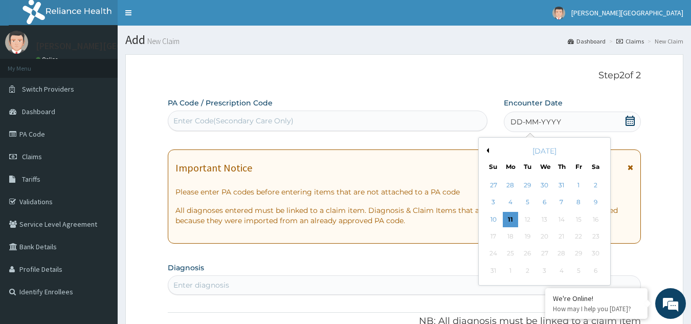
click at [487, 150] on button "Previous Month" at bounding box center [486, 150] width 5 height 5
click at [508, 234] on div "21" at bounding box center [510, 236] width 15 height 15
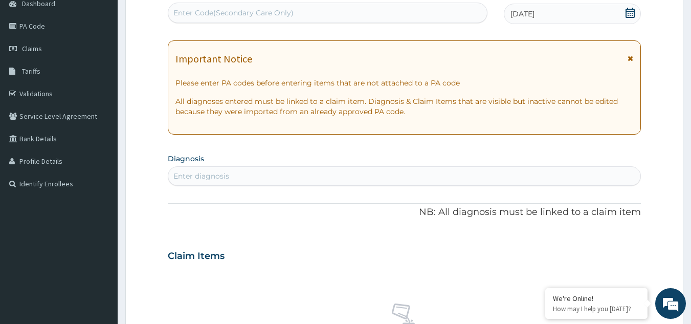
scroll to position [205, 0]
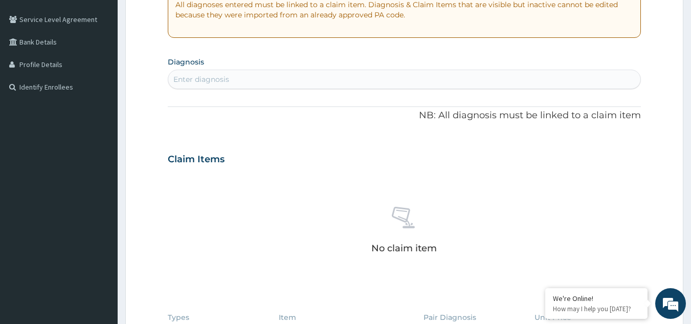
click at [349, 75] on div "Enter diagnosis" at bounding box center [404, 79] width 472 height 16
type input "FRACT"
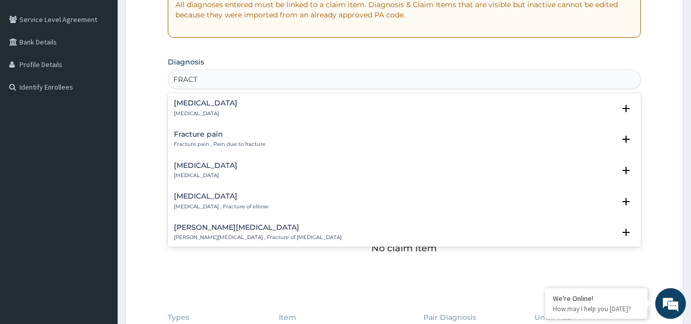
click at [213, 139] on div "Fracture pain Fracture pain , Pain due to fracture" at bounding box center [220, 139] width 92 height 18
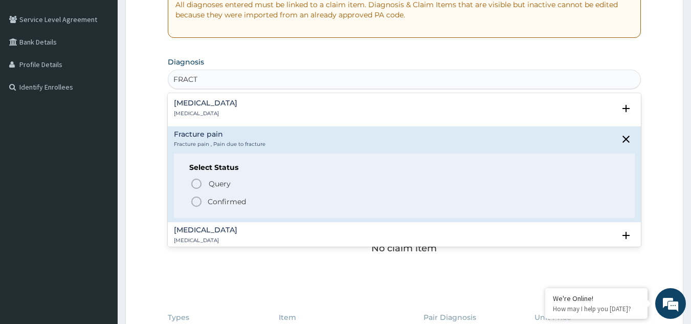
click at [214, 201] on p "Confirmed" at bounding box center [227, 201] width 38 height 10
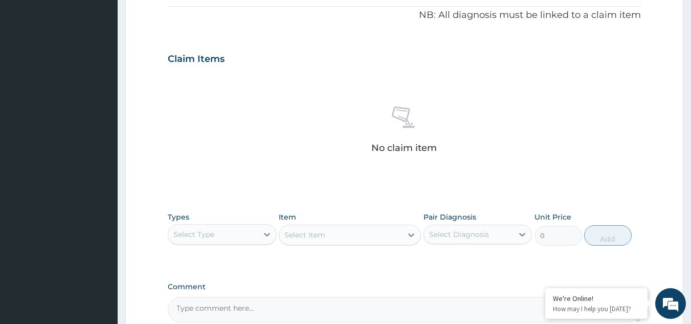
scroll to position [414, 0]
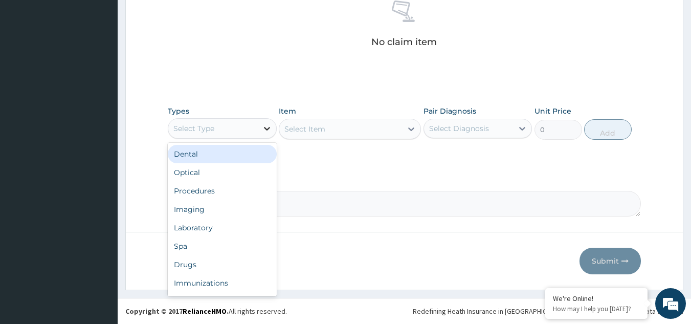
click at [259, 128] on div at bounding box center [267, 128] width 18 height 18
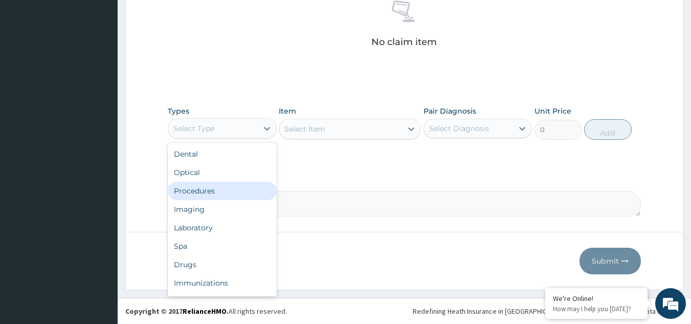
click at [230, 187] on div "Procedures" at bounding box center [222, 191] width 109 height 18
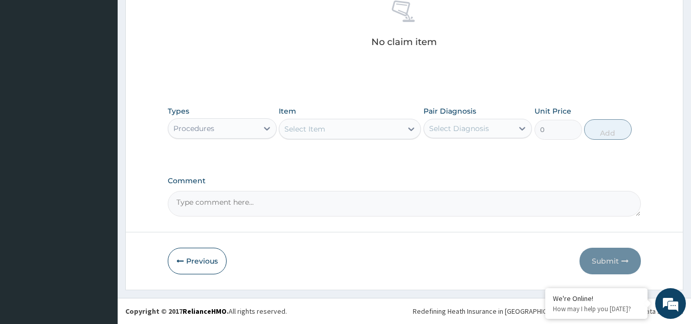
click at [359, 129] on div "Select Item" at bounding box center [340, 129] width 123 height 16
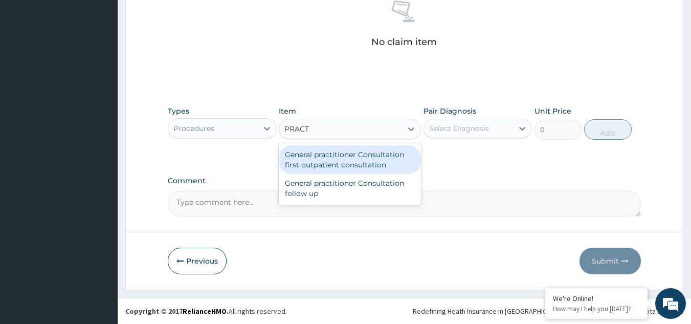
type input "PRACTI"
click at [350, 158] on div "General practitioner Consultation first outpatient consultation" at bounding box center [350, 159] width 142 height 29
type input "2400"
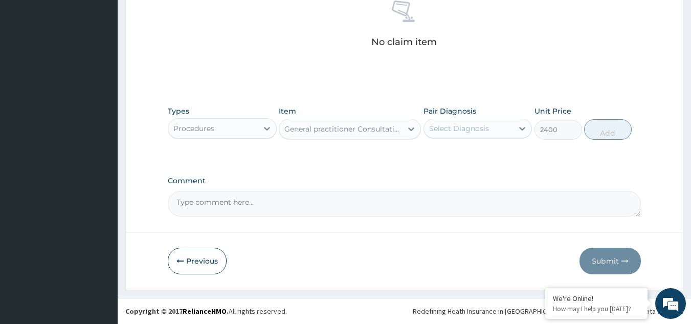
click at [469, 127] on div "Select Diagnosis" at bounding box center [459, 128] width 60 height 10
click at [474, 156] on label "Fracture pain" at bounding box center [464, 153] width 49 height 10
checkbox input "true"
click at [604, 130] on button "Add" at bounding box center [608, 129] width 48 height 20
type input "0"
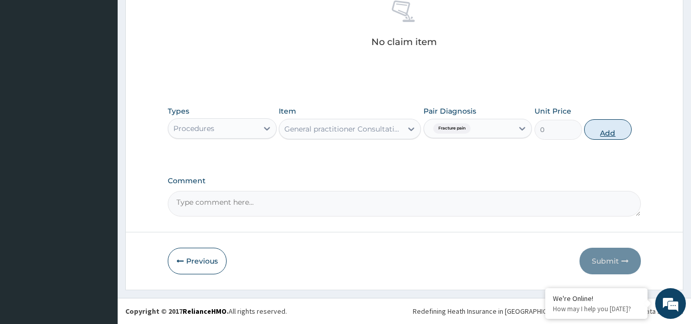
scroll to position [378, 0]
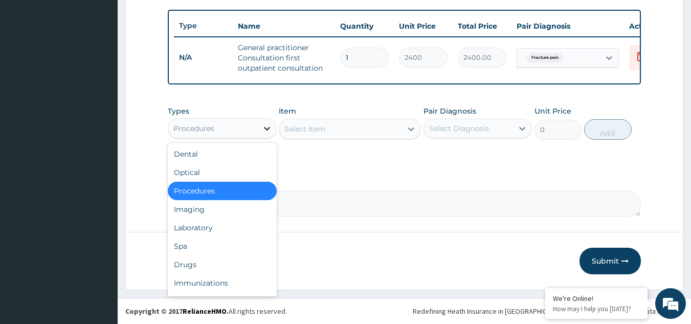
click at [265, 129] on icon at bounding box center [267, 128] width 10 height 10
click at [203, 264] on div "Drugs" at bounding box center [222, 264] width 109 height 18
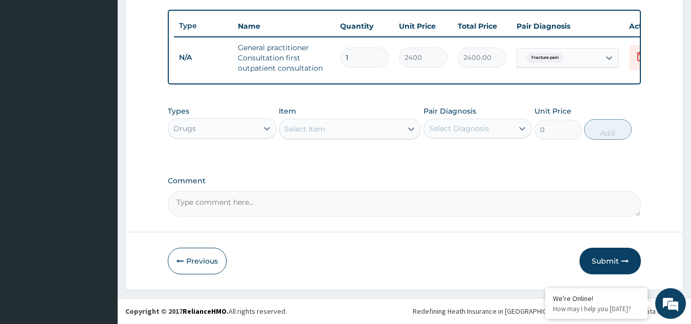
click at [306, 130] on div "Select Item" at bounding box center [304, 129] width 41 height 10
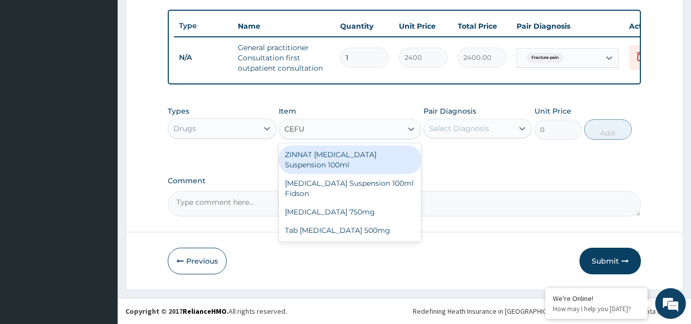
type input "CEFUR"
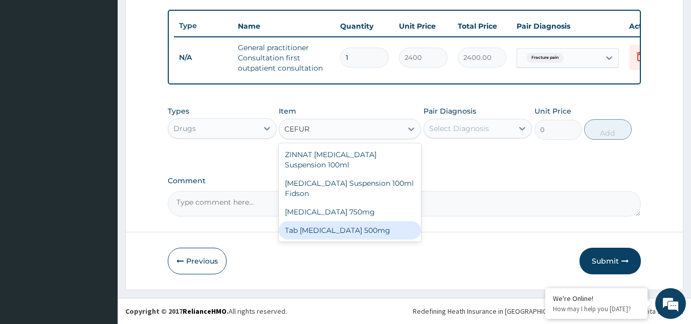
click at [339, 231] on div "Tab Cefuroxime 500mg" at bounding box center [350, 230] width 142 height 18
type input "450"
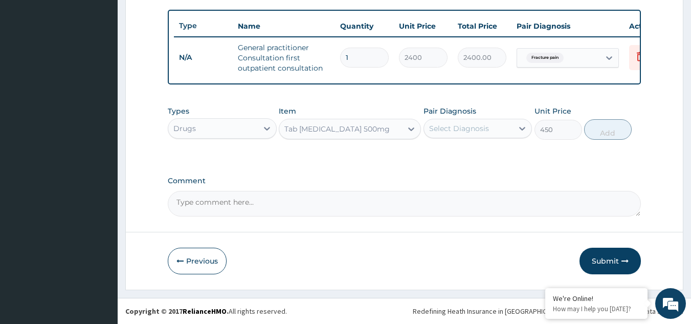
click at [453, 130] on div "Select Diagnosis" at bounding box center [459, 128] width 60 height 10
click at [460, 158] on label "Fracture pain" at bounding box center [464, 153] width 49 height 10
checkbox input "true"
click at [607, 130] on button "Add" at bounding box center [608, 129] width 48 height 20
type input "0"
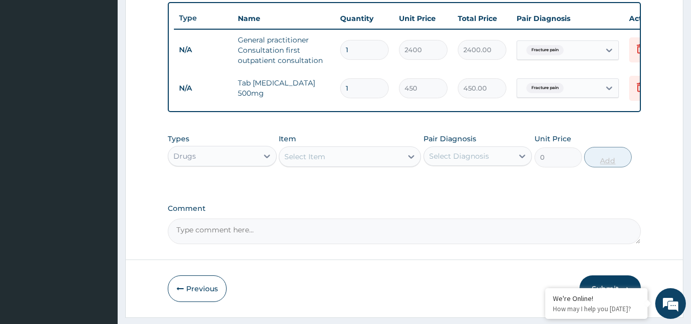
type input "10"
type input "4500.00"
type input "10"
click at [343, 165] on div "Select Item" at bounding box center [340, 156] width 123 height 16
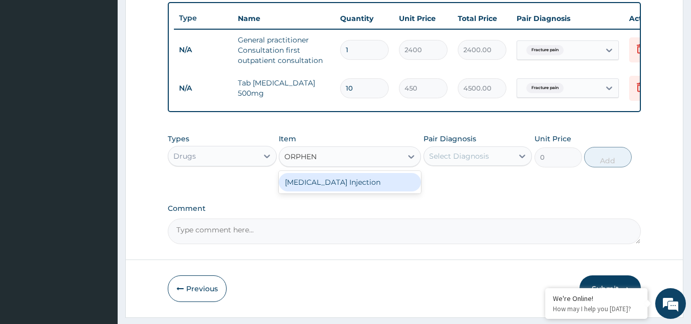
type input "ORPHE"
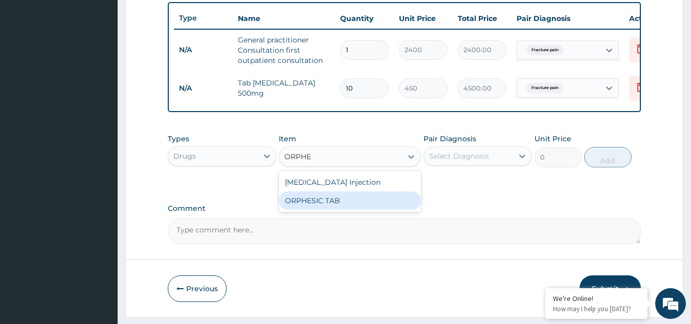
click at [327, 209] on div "ORPHESIC TAB" at bounding box center [350, 200] width 142 height 18
type input "135"
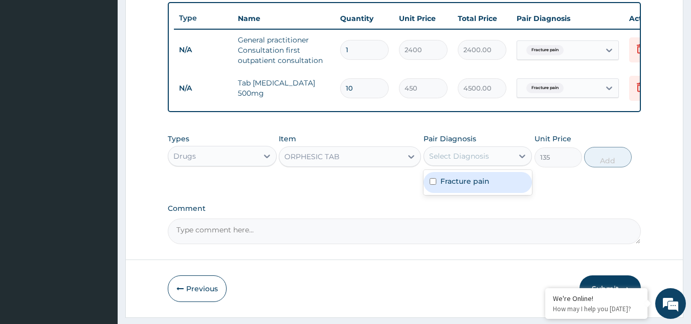
click at [439, 161] on div "Select Diagnosis" at bounding box center [459, 156] width 60 height 10
click at [433, 185] on input "checkbox" at bounding box center [432, 181] width 7 height 7
checkbox input "true"
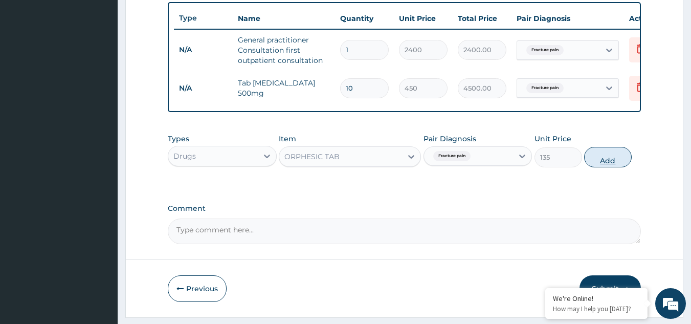
click at [605, 166] on button "Add" at bounding box center [608, 157] width 48 height 20
type input "0"
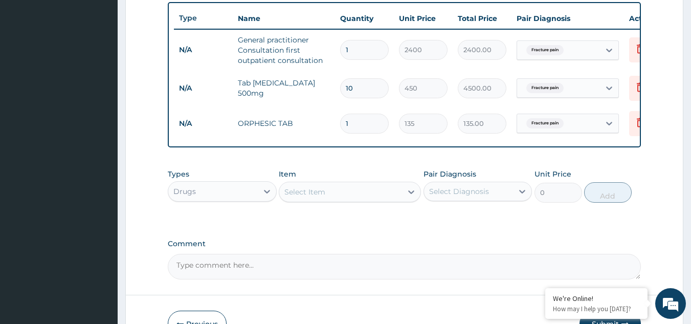
type input "0.00"
type input "4"
type input "540.00"
type input "42"
type input "5670.00"
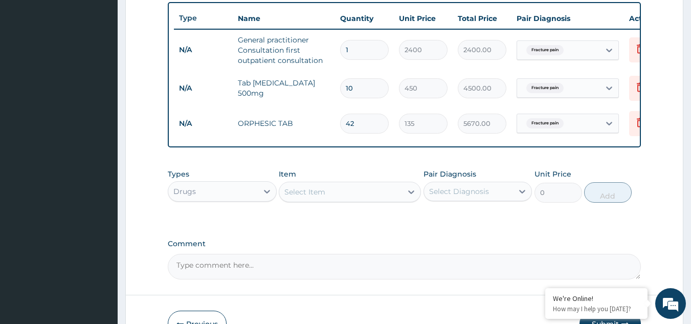
type input "42"
click at [379, 200] on div "Select Item" at bounding box center [340, 192] width 123 height 16
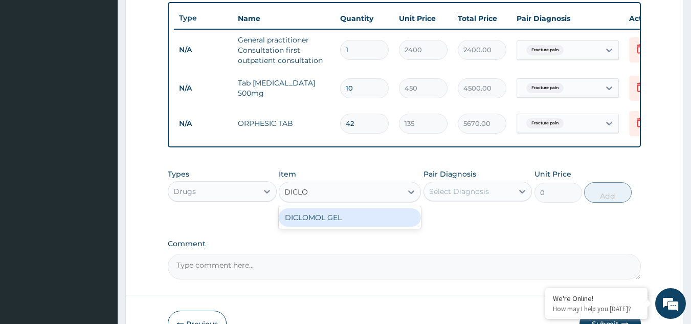
type input "DICLOM"
click at [334, 224] on div "DICLOMOL GEL" at bounding box center [350, 217] width 142 height 18
type input "800"
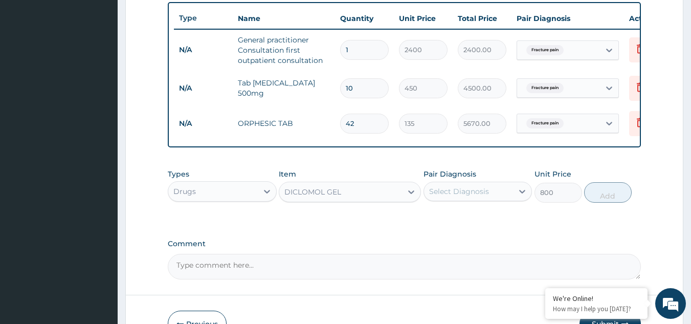
click at [455, 196] on div "Select Diagnosis" at bounding box center [459, 191] width 60 height 10
click at [463, 221] on label "Fracture pain" at bounding box center [464, 216] width 49 height 10
checkbox input "true"
click at [610, 202] on button "Add" at bounding box center [608, 192] width 48 height 20
type input "0"
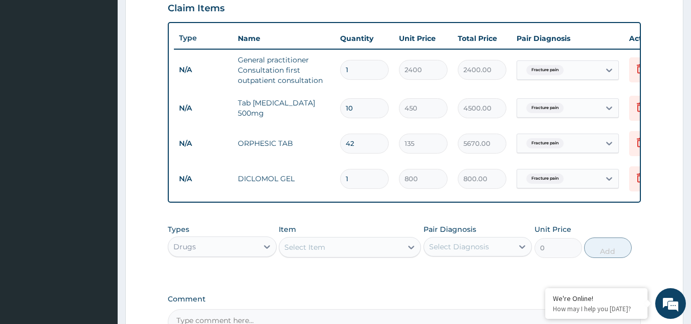
scroll to position [72, 0]
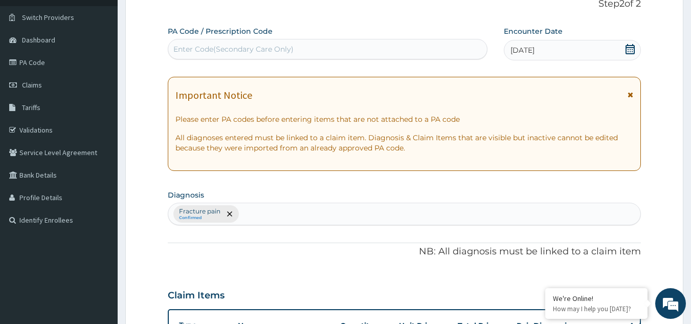
click at [286, 211] on div "Fracture pain Confirmed" at bounding box center [404, 213] width 472 height 21
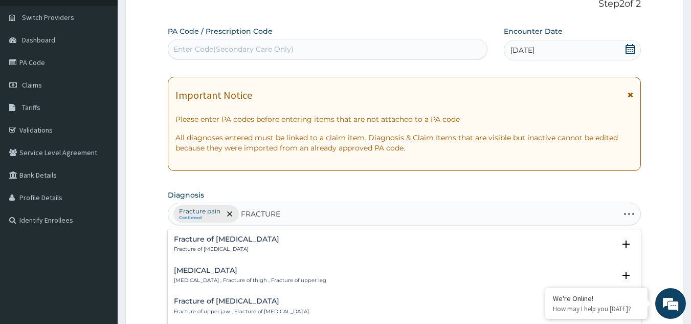
type input "FRACTURE I"
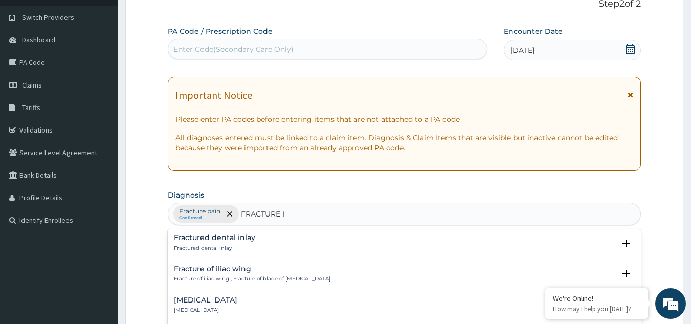
scroll to position [102, 0]
click at [199, 300] on h4 "Open fracture of ilium" at bounding box center [205, 300] width 63 height 8
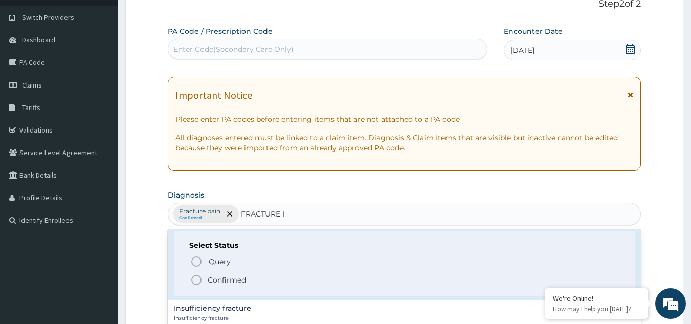
scroll to position [205, 0]
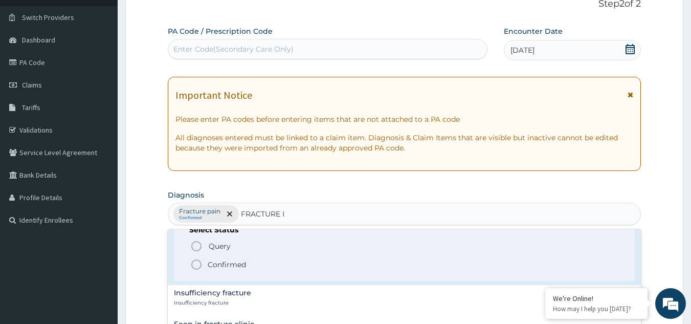
click at [198, 264] on icon "status option filled" at bounding box center [196, 264] width 12 height 12
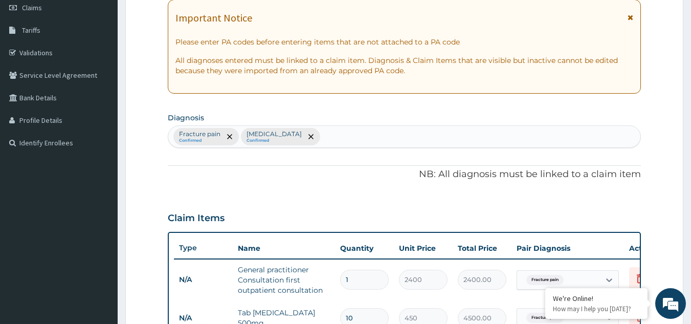
scroll to position [327, 0]
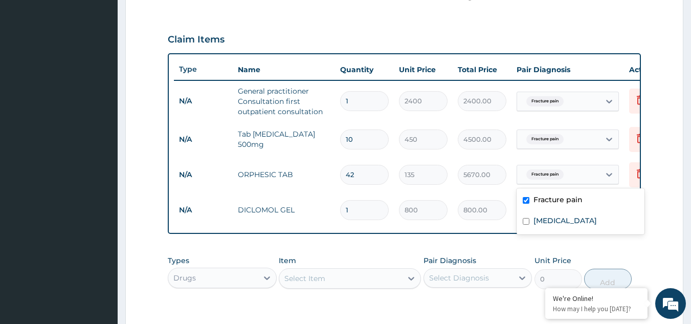
click at [540, 174] on span "Fracture pain" at bounding box center [544, 174] width 37 height 10
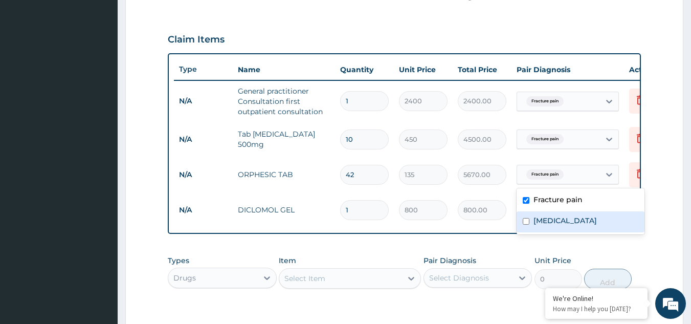
click at [524, 222] on input "checkbox" at bounding box center [526, 221] width 7 height 7
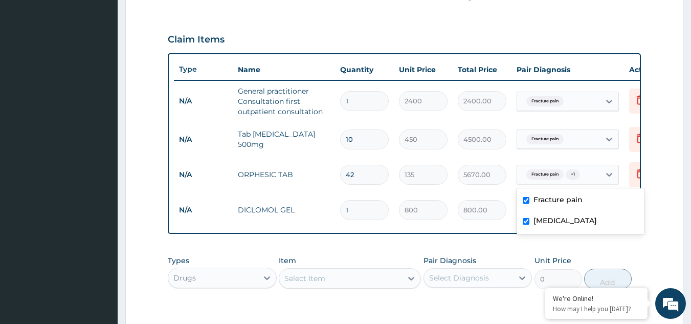
click at [543, 219] on label "Open fracture of ilium" at bounding box center [564, 220] width 63 height 10
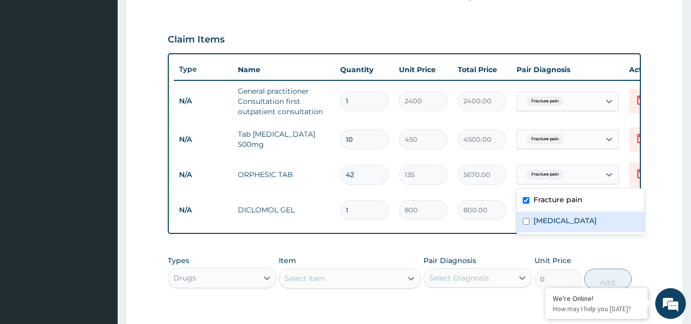
click at [543, 219] on label "Open fracture of ilium" at bounding box center [564, 220] width 63 height 10
checkbox input "true"
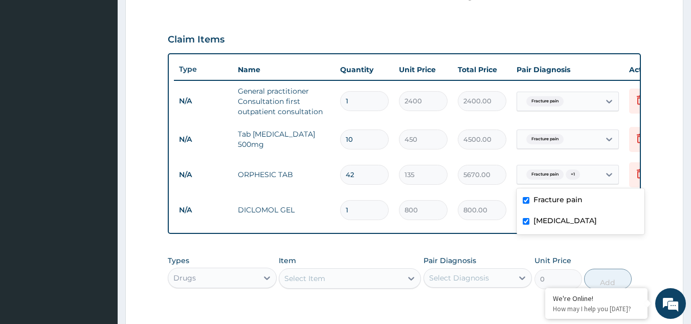
click at [545, 143] on span "Fracture pain" at bounding box center [544, 139] width 37 height 10
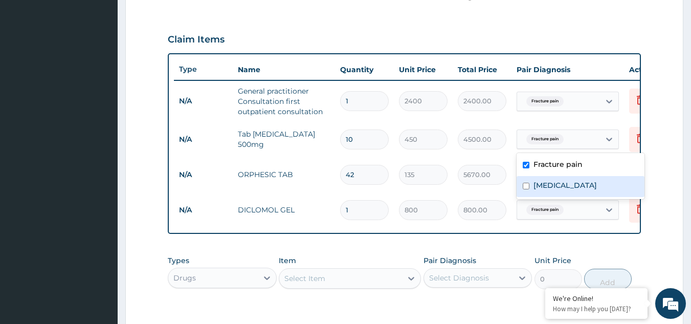
click at [533, 184] on label "Open fracture of ilium" at bounding box center [564, 185] width 63 height 10
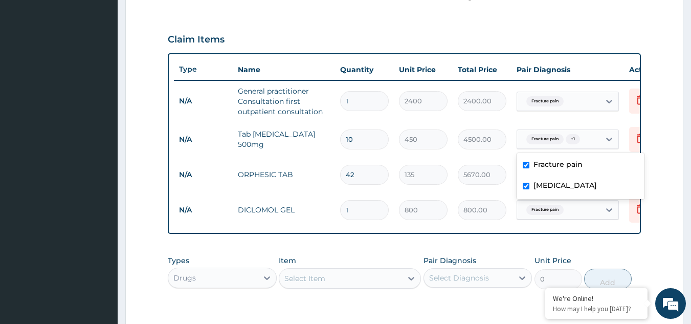
checkbox input "true"
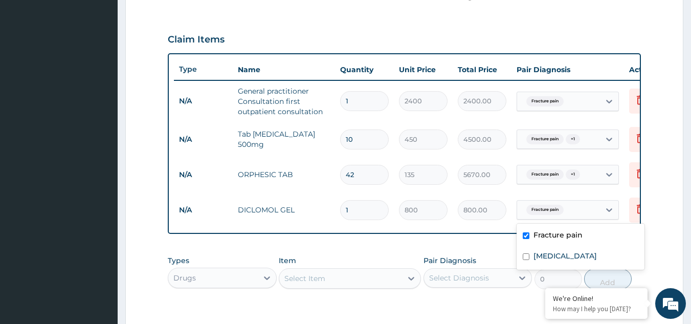
click at [547, 205] on span "Fracture pain" at bounding box center [544, 210] width 37 height 10
click at [546, 253] on label "Open fracture of ilium" at bounding box center [564, 256] width 63 height 10
checkbox input "true"
click at [542, 209] on span "Fracture pain" at bounding box center [544, 210] width 37 height 10
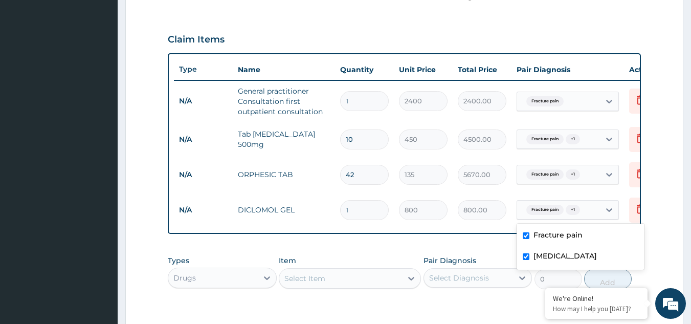
click at [544, 256] on label "Open fracture of ilium" at bounding box center [564, 256] width 63 height 10
checkbox input "false"
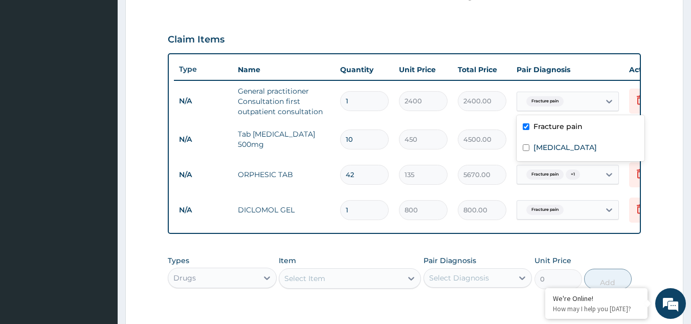
click at [531, 106] on span "Fracture pain" at bounding box center [544, 101] width 37 height 10
click at [537, 148] on label "Open fracture of ilium" at bounding box center [564, 147] width 63 height 10
checkbox input "true"
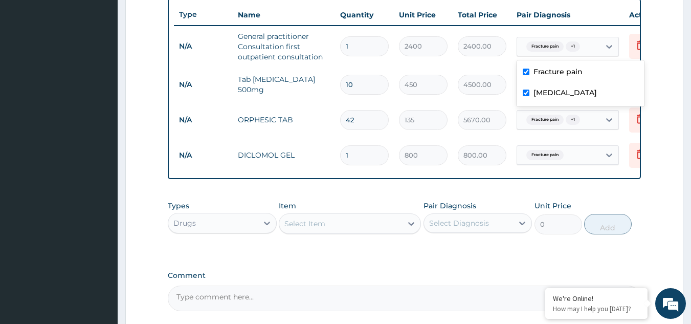
scroll to position [484, 0]
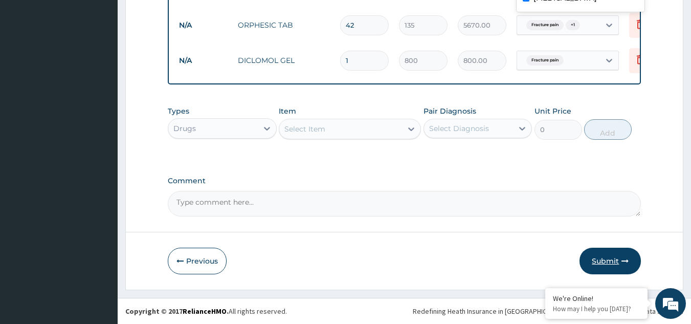
click at [610, 261] on button "Submit" at bounding box center [609, 260] width 61 height 27
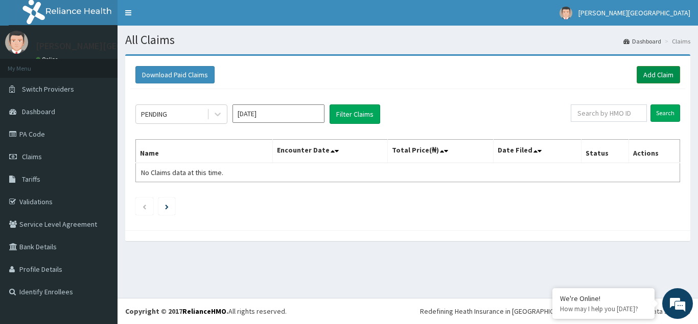
click at [674, 77] on link "Add Claim" at bounding box center [658, 74] width 43 height 17
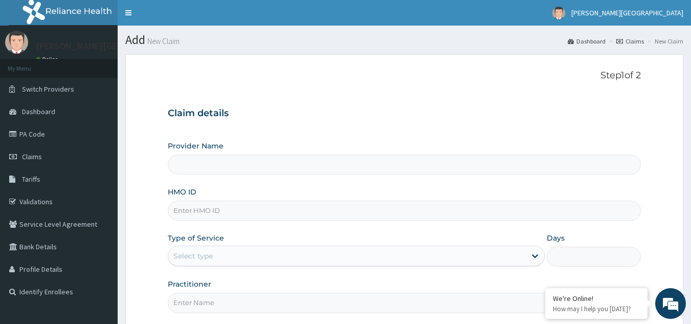
click at [264, 211] on input "HMO ID" at bounding box center [404, 210] width 473 height 20
type input "[PERSON_NAME][GEOGRAPHIC_DATA]"
type input "LXC/10028/A"
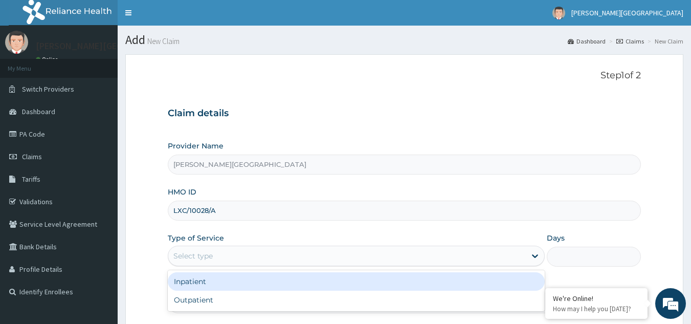
click at [228, 253] on div "Select type" at bounding box center [346, 255] width 357 height 16
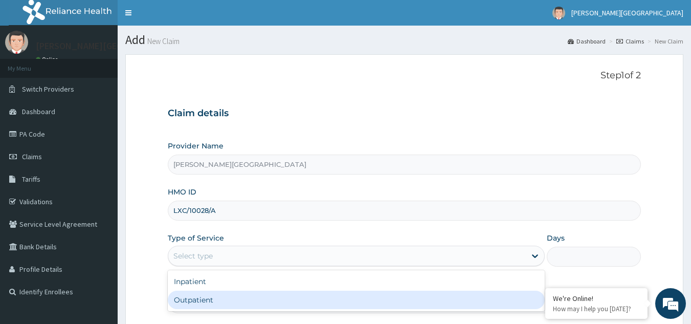
click at [223, 299] on div "Outpatient" at bounding box center [356, 299] width 377 height 18
type input "1"
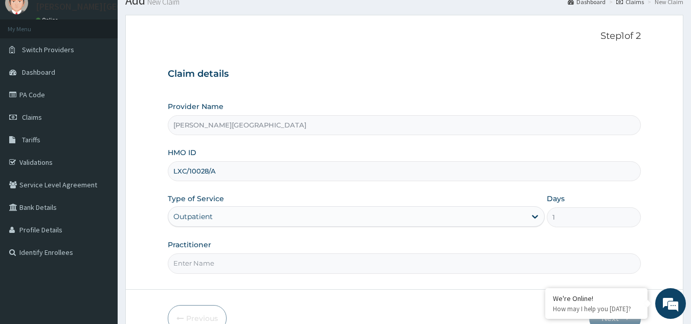
scroll to position [97, 0]
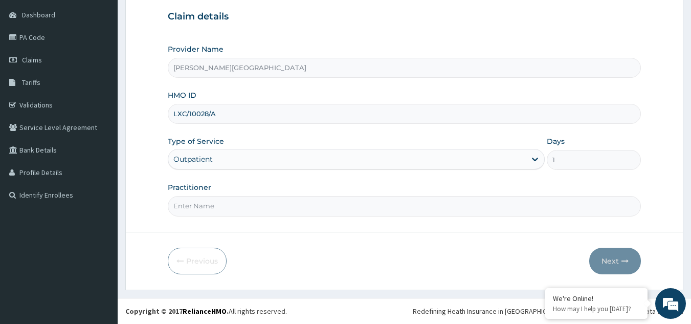
click at [245, 206] on input "Practitioner" at bounding box center [404, 206] width 473 height 20
type input "BOLA"
click at [603, 255] on button "Next" at bounding box center [615, 260] width 52 height 27
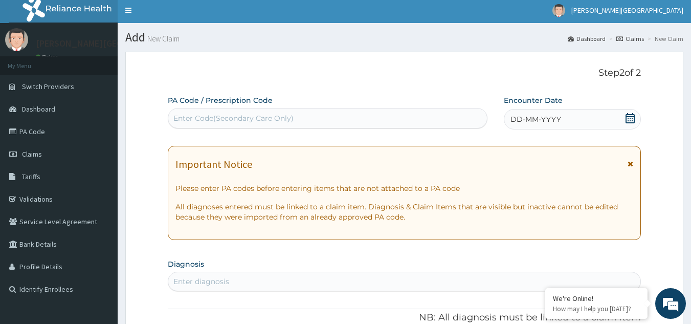
scroll to position [0, 0]
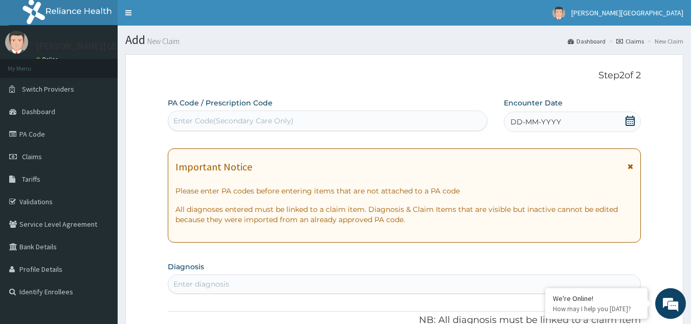
click at [548, 120] on span "DD-MM-YYYY" at bounding box center [535, 122] width 51 height 10
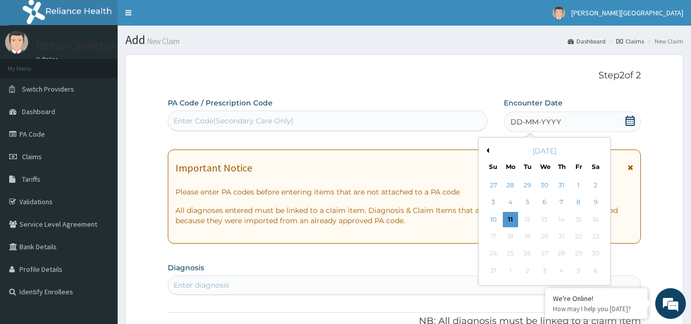
click at [488, 150] on button "Previous Month" at bounding box center [486, 150] width 5 height 5
click at [526, 234] on div "22" at bounding box center [527, 236] width 15 height 15
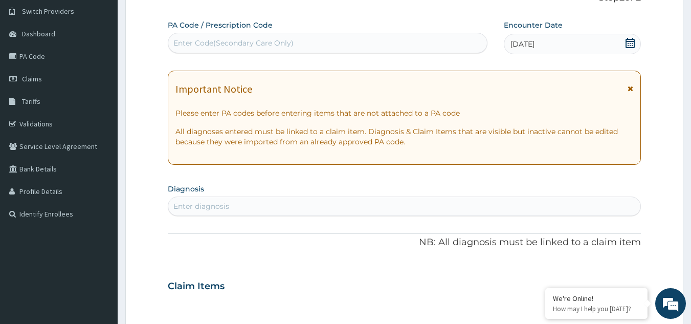
scroll to position [153, 0]
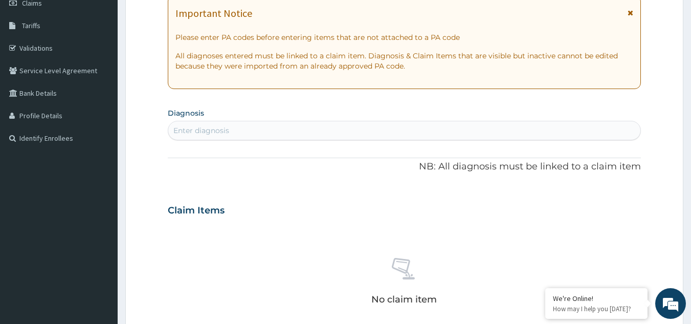
click at [356, 127] on div "Enter diagnosis" at bounding box center [404, 130] width 472 height 16
type input "MALA"
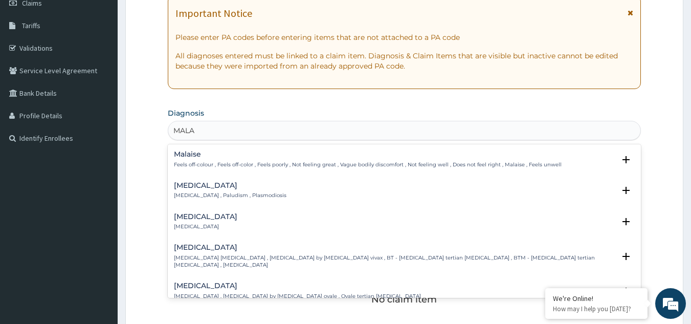
click at [203, 193] on p "Malaria , Paludism , Plasmodiosis" at bounding box center [230, 195] width 112 height 7
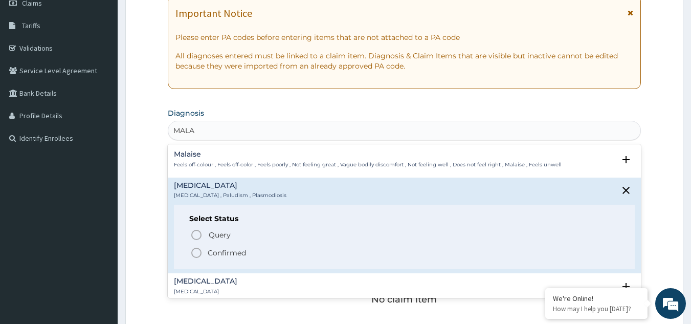
click at [219, 252] on p "Confirmed" at bounding box center [227, 252] width 38 height 10
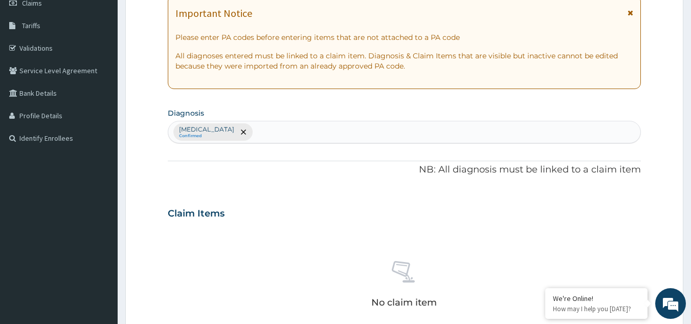
scroll to position [358, 0]
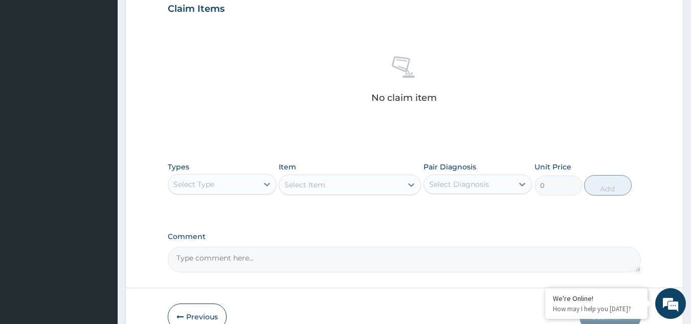
click at [234, 185] on div "Select Type" at bounding box center [212, 184] width 89 height 16
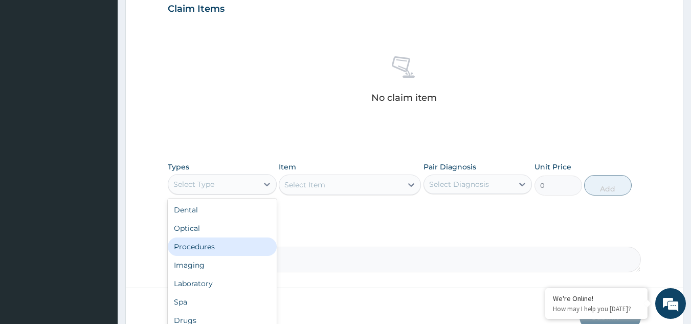
click at [215, 245] on div "Procedures" at bounding box center [222, 246] width 109 height 18
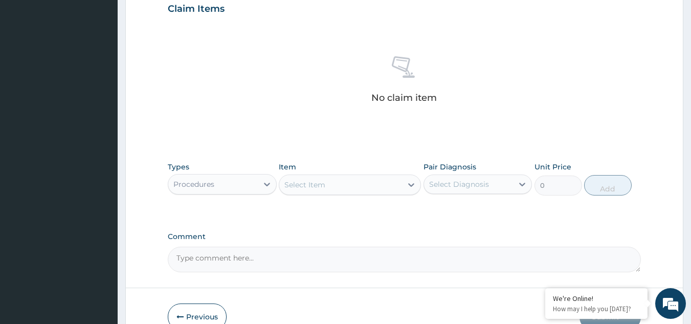
click at [340, 184] on div "Select Item" at bounding box center [340, 184] width 123 height 16
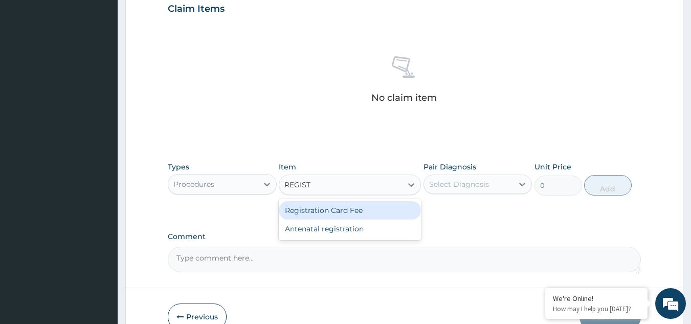
type input "REGISTR"
click at [340, 209] on div "Registration Card Fee" at bounding box center [350, 210] width 142 height 18
type input "2000"
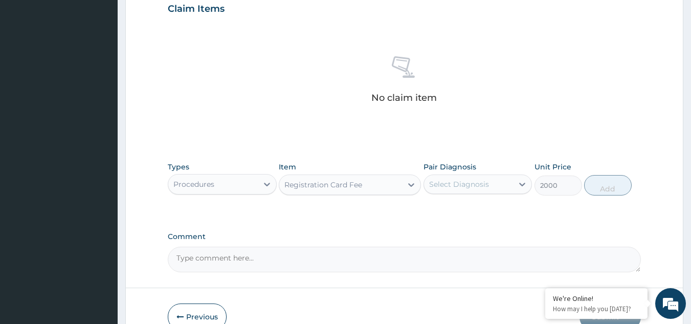
click at [485, 188] on div "Select Diagnosis" at bounding box center [459, 184] width 60 height 10
click at [485, 211] on div "Malaria" at bounding box center [477, 210] width 109 height 21
checkbox input "true"
click at [601, 185] on button "Add" at bounding box center [608, 185] width 48 height 20
type input "0"
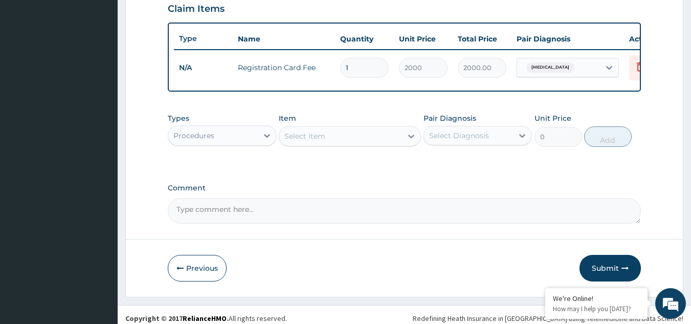
click at [336, 140] on div "Select Item" at bounding box center [340, 136] width 123 height 16
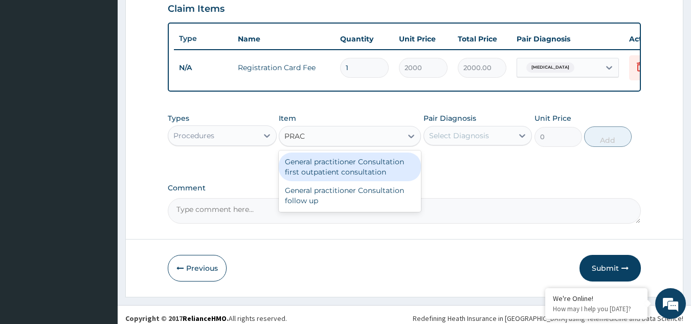
type input "PRACT"
click at [331, 175] on div "General practitioner Consultation first outpatient consultation" at bounding box center [350, 166] width 142 height 29
type input "2400"
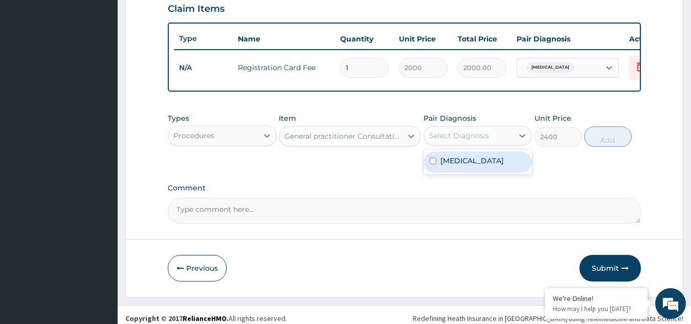
click at [445, 141] on div "Select Diagnosis" at bounding box center [459, 135] width 60 height 10
click at [502, 172] on div "Malaria" at bounding box center [477, 161] width 109 height 21
checkbox input "true"
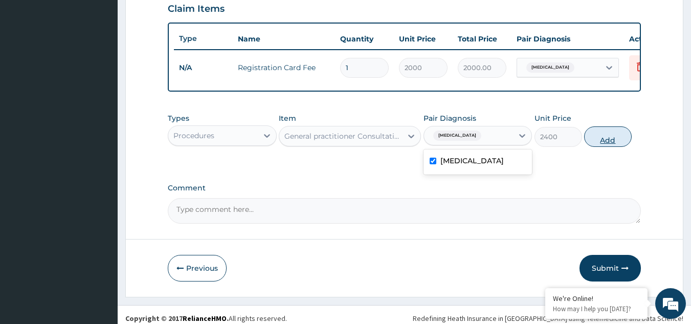
click at [607, 146] on button "Add" at bounding box center [608, 136] width 48 height 20
type input "0"
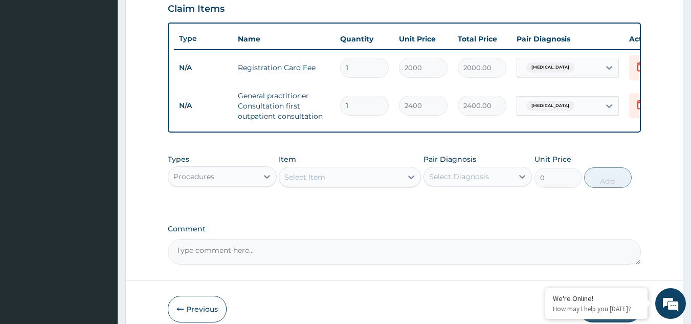
click at [244, 185] on div "Procedures" at bounding box center [212, 176] width 89 height 16
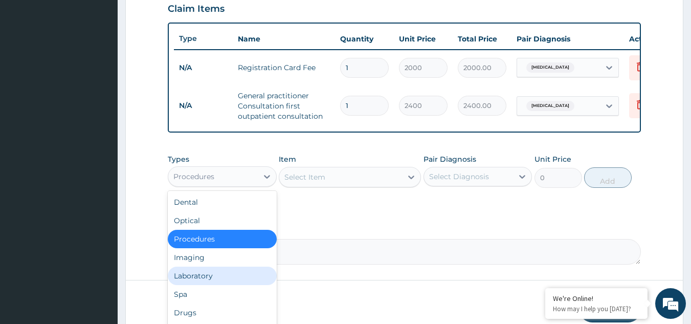
click at [234, 280] on div "Laboratory" at bounding box center [222, 275] width 109 height 18
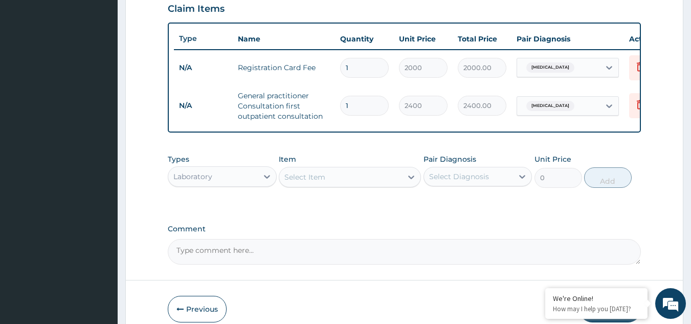
click at [343, 185] on div "Select Item" at bounding box center [340, 177] width 123 height 16
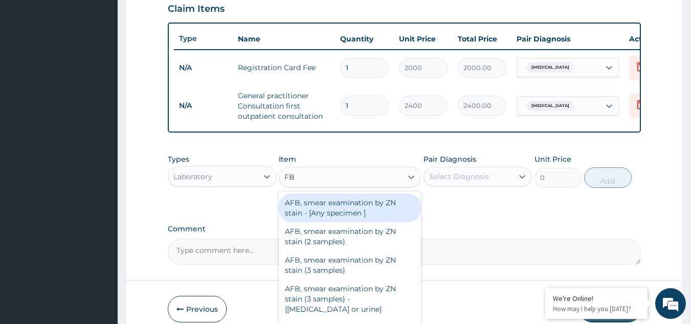
type input "FBC"
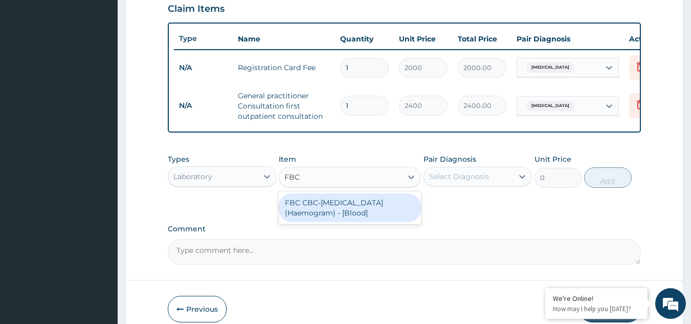
click at [353, 222] on div "FBC CBC-Complete Blood Count (Haemogram) - [Blood]" at bounding box center [350, 207] width 142 height 29
type input "3000"
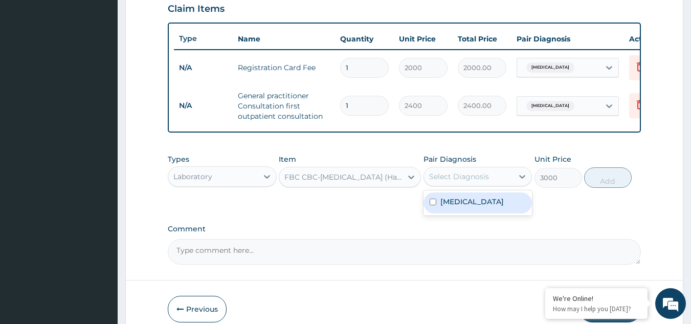
drag, startPoint x: 437, startPoint y: 186, endPoint x: 456, endPoint y: 184, distance: 19.0
click at [438, 182] on div "Select Diagnosis" at bounding box center [459, 176] width 60 height 10
drag, startPoint x: 482, startPoint y: 219, endPoint x: 489, endPoint y: 210, distance: 11.7
click at [483, 213] on div "Malaria" at bounding box center [477, 202] width 109 height 21
checkbox input "true"
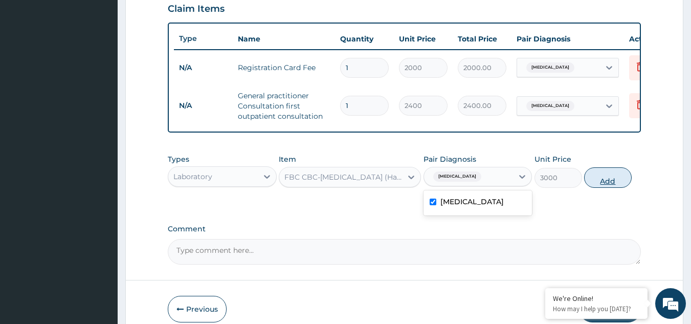
click at [594, 188] on button "Add" at bounding box center [608, 177] width 48 height 20
type input "0"
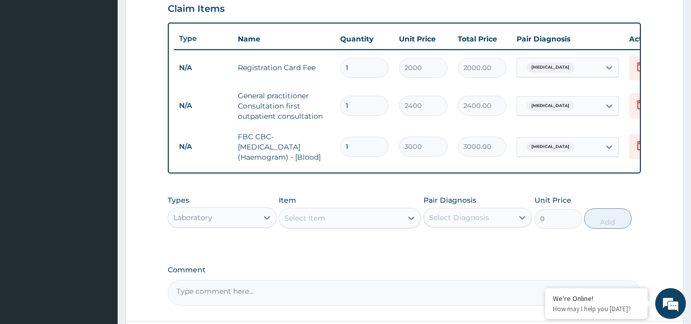
click at [353, 224] on div "Select Item" at bounding box center [340, 218] width 123 height 16
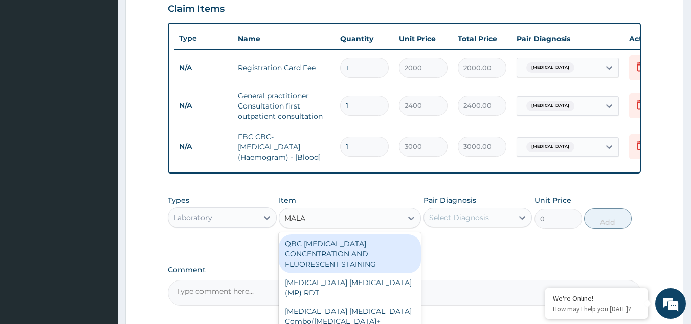
type input "MALAR"
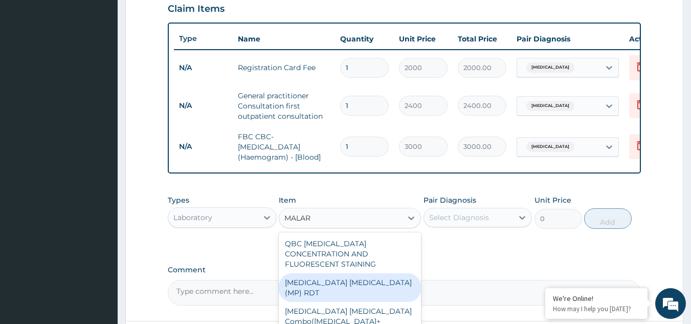
click at [363, 277] on div "MALARIA PARASITE (MP) RDT" at bounding box center [350, 287] width 142 height 29
type input "1500"
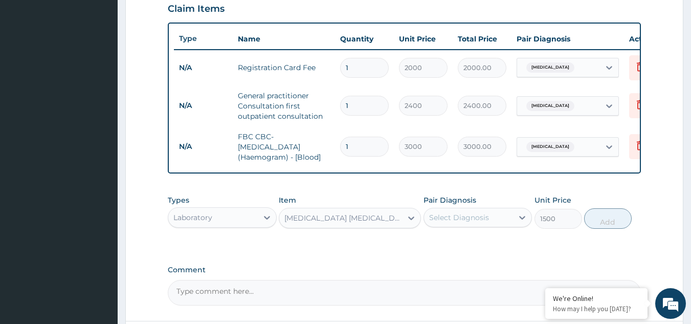
click at [481, 222] on div "Select Diagnosis" at bounding box center [459, 217] width 60 height 10
click at [481, 247] on div "Malaria" at bounding box center [477, 243] width 109 height 21
checkbox input "true"
click at [598, 223] on button "Add" at bounding box center [608, 218] width 48 height 20
type input "0"
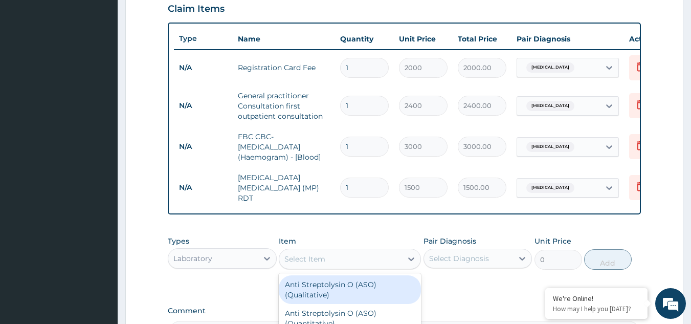
click at [342, 265] on div "Select Item" at bounding box center [340, 259] width 123 height 16
type input "RANDO"
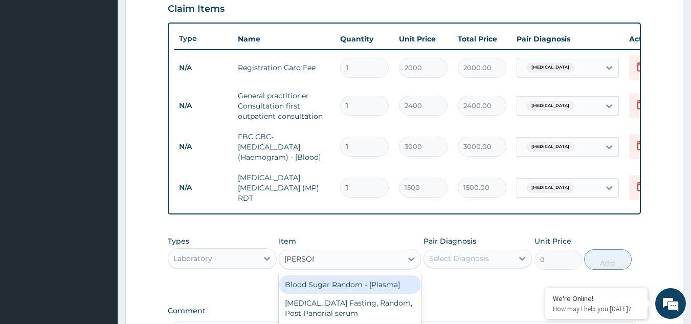
click at [342, 284] on div "Blood Sugar Random - [Plasma]" at bounding box center [350, 284] width 142 height 18
type input "1500"
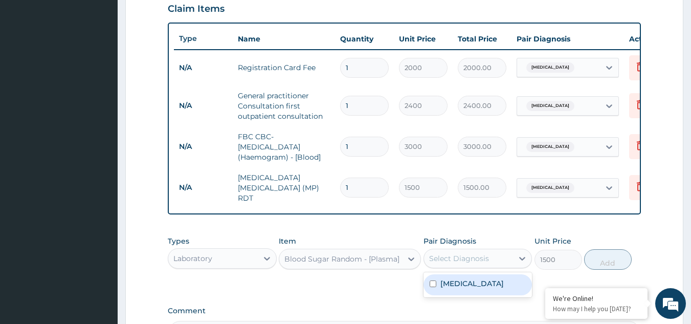
click at [442, 262] on div "Select Diagnosis" at bounding box center [459, 258] width 60 height 10
click at [451, 288] on label "Malaria" at bounding box center [471, 283] width 63 height 10
checkbox input "true"
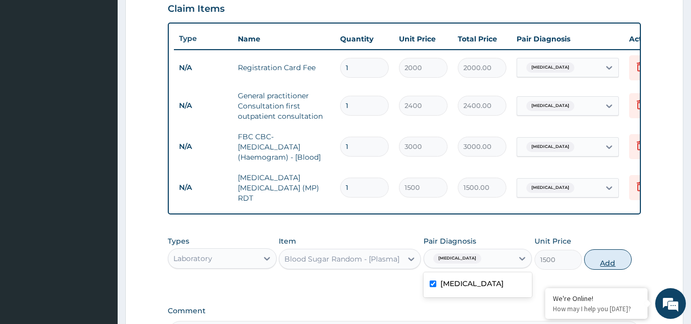
click at [602, 263] on button "Add" at bounding box center [608, 259] width 48 height 20
type input "0"
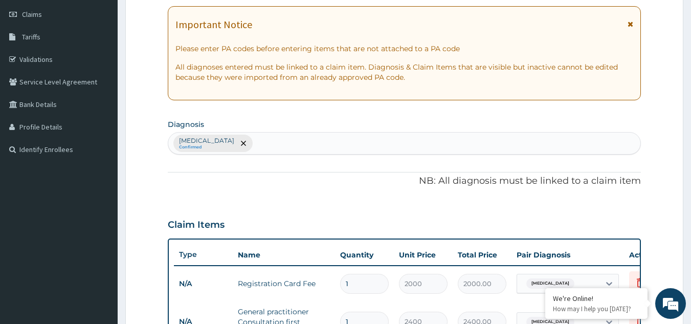
scroll to position [51, 0]
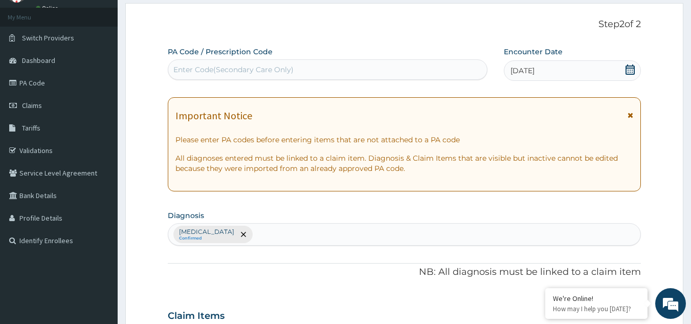
click at [251, 231] on div "Malaria Confirmed" at bounding box center [404, 233] width 472 height 21
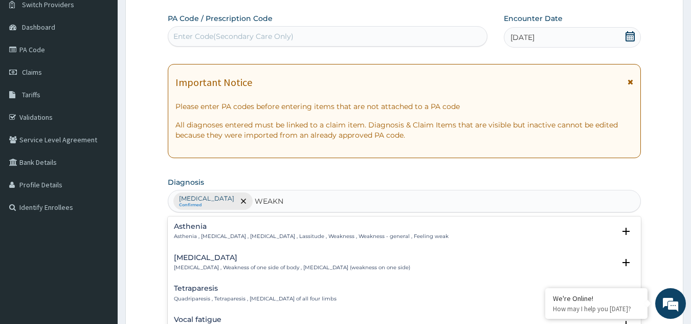
scroll to position [102, 0]
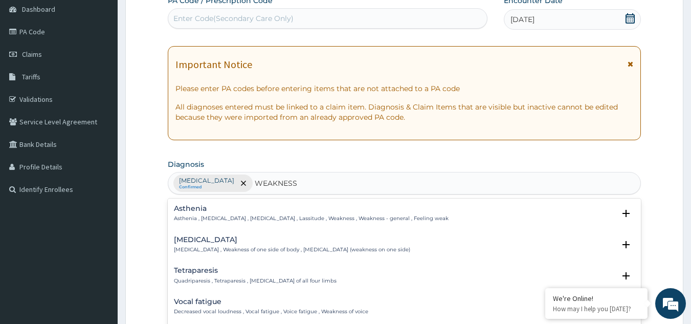
click at [255, 182] on input "WEAKNESS" at bounding box center [276, 183] width 43 height 10
type input "BODY WEAKNESS"
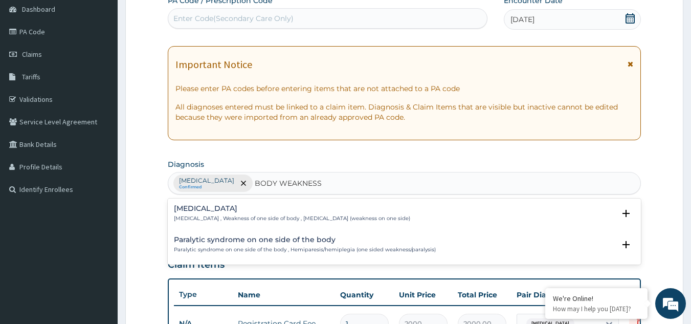
click at [260, 217] on p "Hemiparesis , Weakness of one side of body , Hemiparesis (weakness on one side)" at bounding box center [292, 218] width 236 height 7
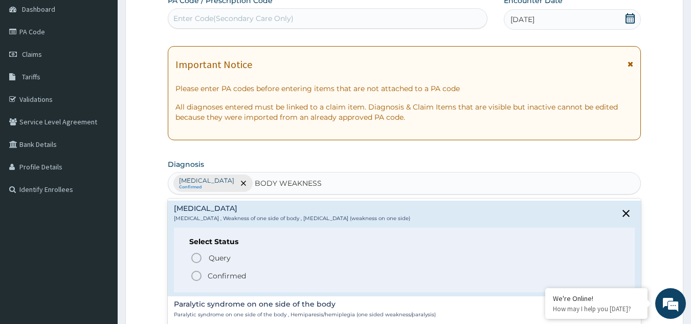
click at [219, 274] on p "Confirmed" at bounding box center [227, 275] width 38 height 10
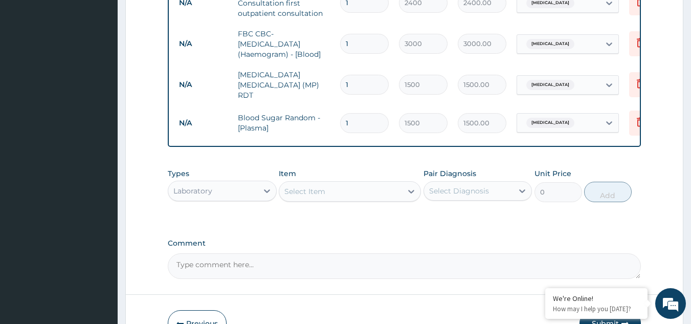
scroll to position [460, 0]
click at [535, 118] on span "Malaria" at bounding box center [550, 123] width 48 height 10
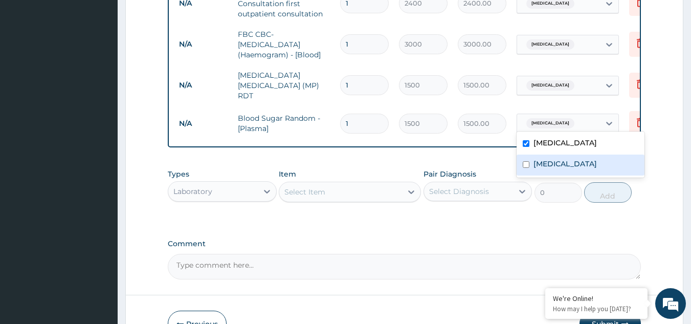
click at [526, 161] on input "checkbox" at bounding box center [526, 164] width 7 height 7
checkbox input "true"
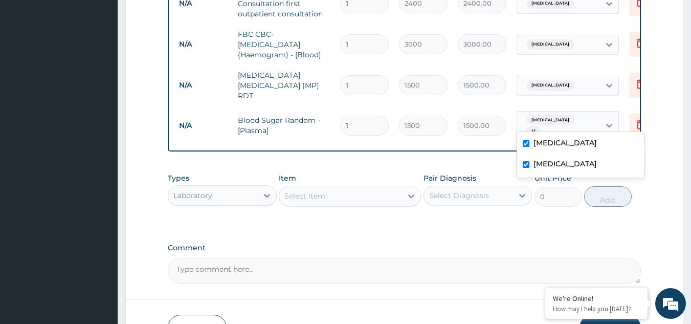
click at [255, 196] on div "Laboratory" at bounding box center [212, 195] width 89 height 16
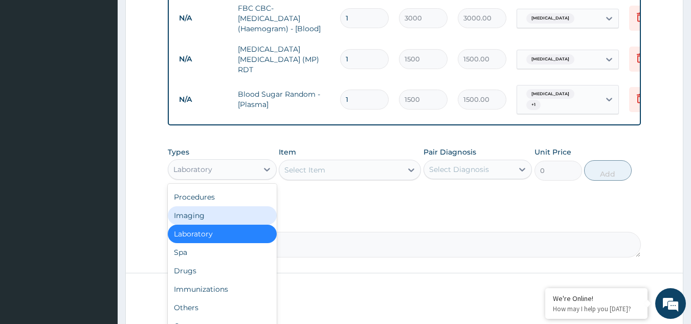
scroll to position [525, 0]
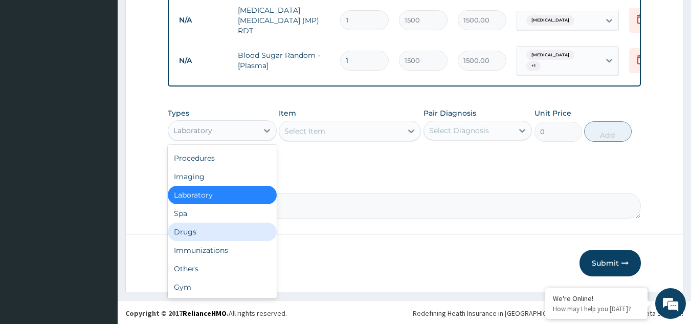
click at [223, 229] on div "Drugs" at bounding box center [222, 231] width 109 height 18
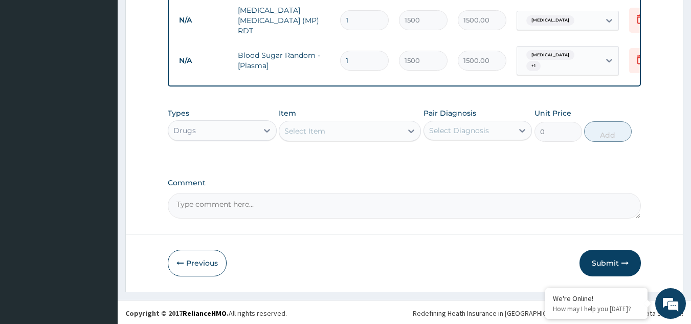
click at [320, 131] on div "Select Item" at bounding box center [304, 131] width 41 height 10
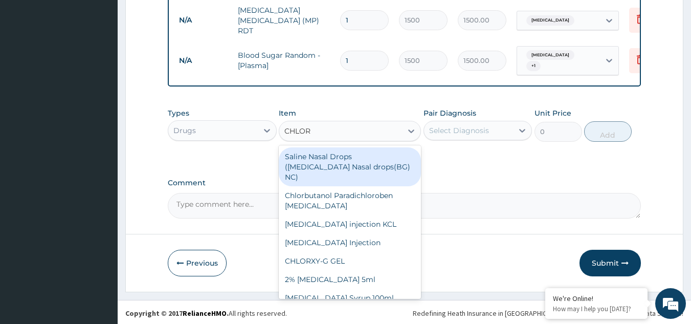
type input "CHLORO"
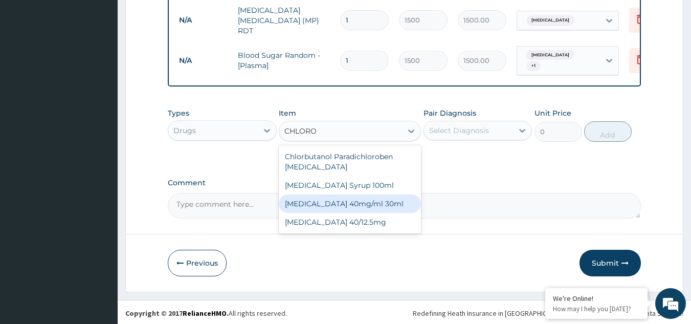
click at [357, 203] on div "CHLOROQUINE 40mg/ml 30ml" at bounding box center [350, 203] width 142 height 18
type input "1550"
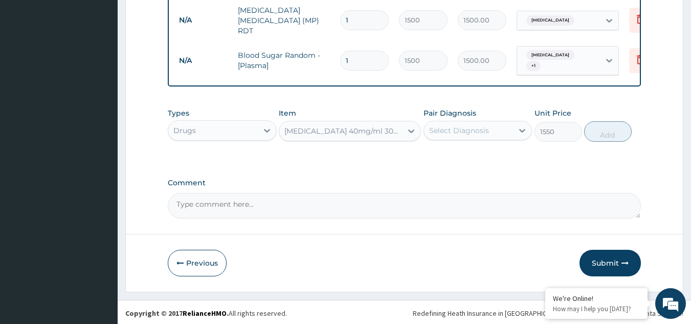
click at [443, 132] on div "Select Diagnosis" at bounding box center [459, 130] width 60 height 10
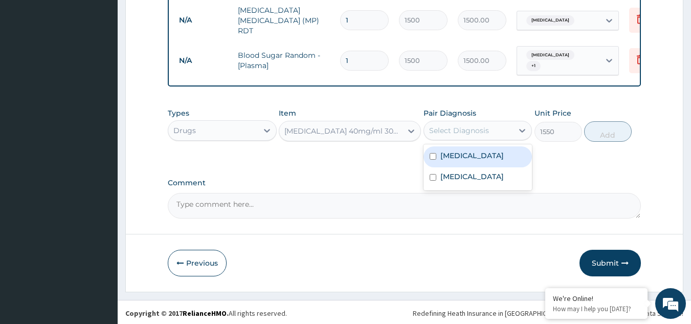
click at [440, 151] on label "Malaria" at bounding box center [471, 155] width 63 height 10
checkbox input "true"
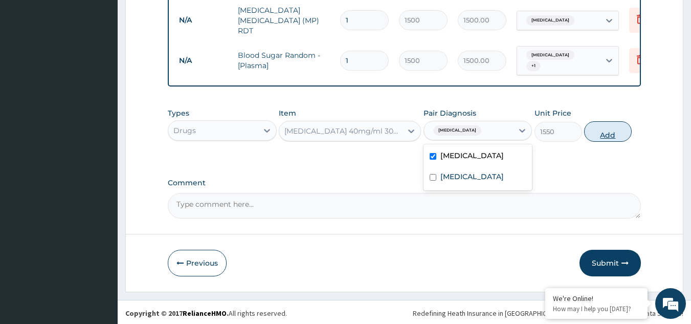
click at [598, 128] on button "Add" at bounding box center [608, 131] width 48 height 20
type input "0"
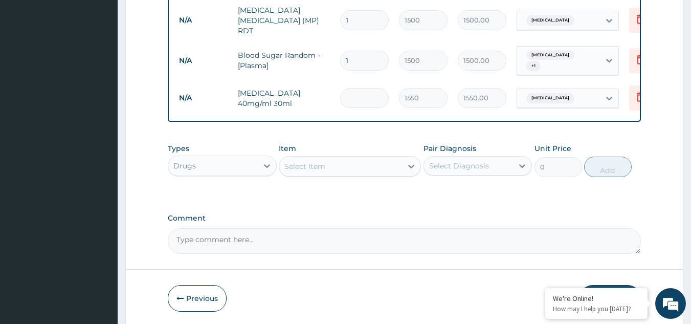
type input "0.00"
type input "3"
type input "4650.00"
type input "3"
click at [356, 168] on div "Select Item" at bounding box center [340, 166] width 123 height 16
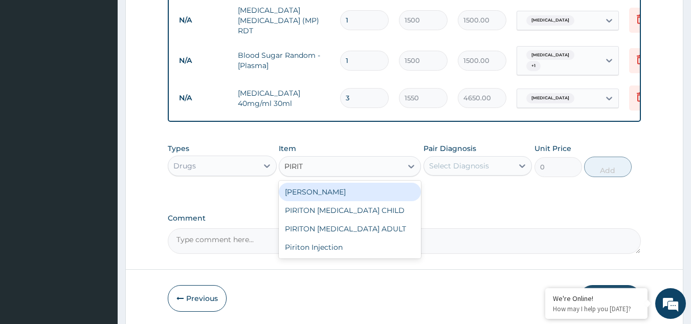
type input "PIRITO"
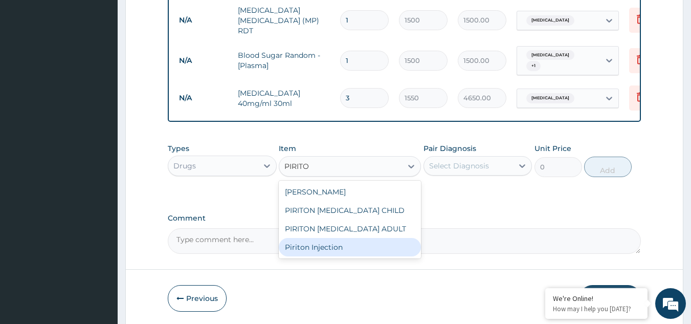
click at [332, 244] on div "Piriton Injection" at bounding box center [350, 247] width 142 height 18
type input "600"
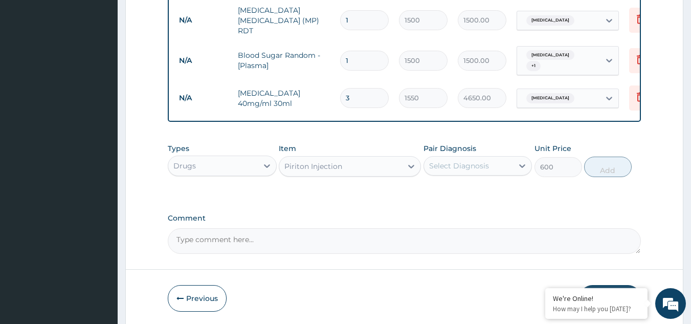
click at [445, 169] on div "Select Diagnosis" at bounding box center [468, 165] width 89 height 16
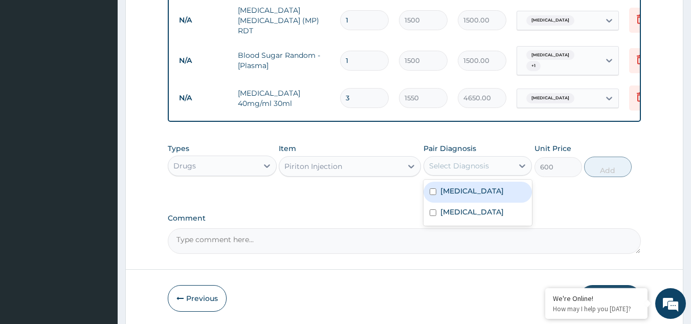
drag, startPoint x: 442, startPoint y: 189, endPoint x: 477, endPoint y: 184, distance: 35.6
click at [442, 189] on label "Malaria" at bounding box center [471, 191] width 63 height 10
checkbox input "true"
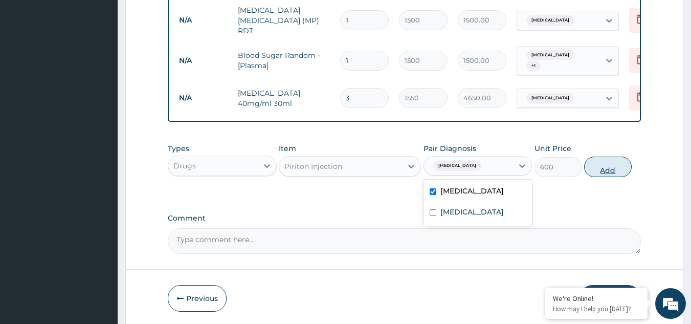
click at [608, 166] on button "Add" at bounding box center [608, 166] width 48 height 20
type input "0"
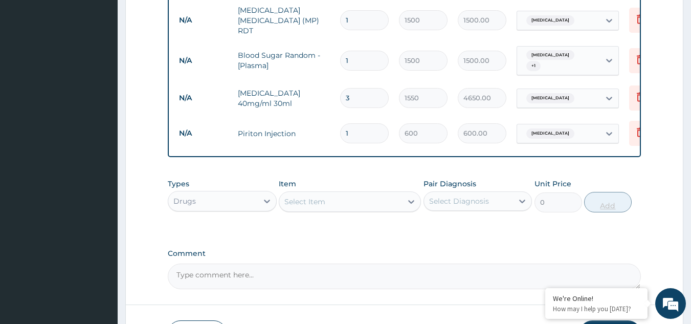
type input "0.00"
type input "3"
type input "1800.00"
type input "3"
click at [309, 196] on div "Select Item" at bounding box center [304, 201] width 41 height 10
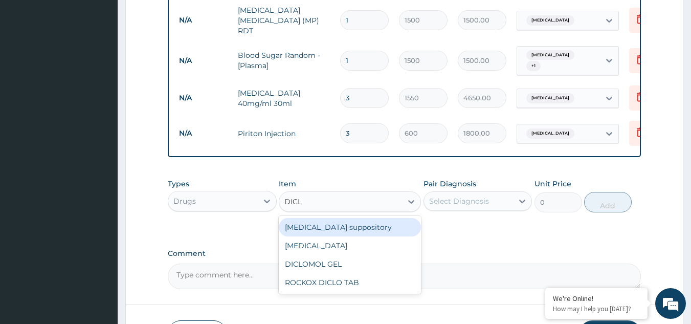
type input "DICLO"
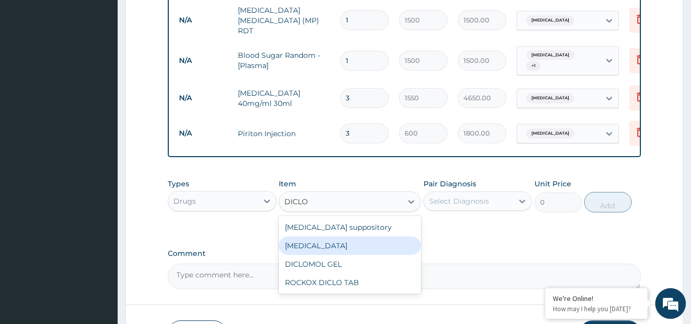
click at [313, 246] on div "Diclofenac" at bounding box center [350, 245] width 142 height 18
type input "322.5"
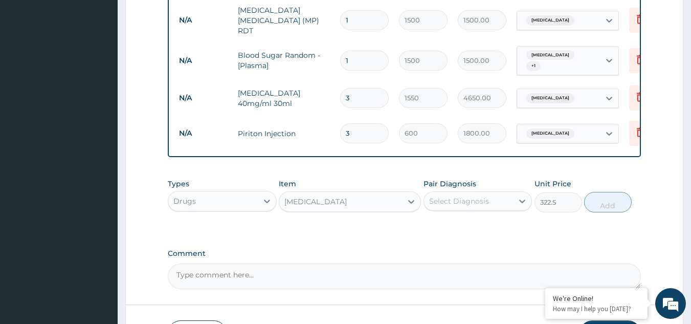
click at [457, 197] on div "Select Diagnosis" at bounding box center [459, 201] width 60 height 10
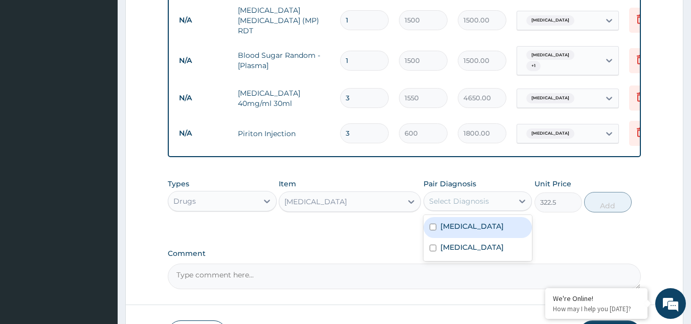
click at [450, 221] on label "Malaria" at bounding box center [471, 226] width 63 height 10
checkbox input "true"
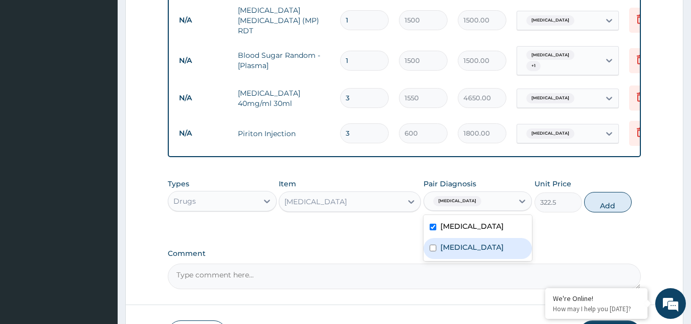
click at [458, 242] on label "Hemiparesis" at bounding box center [471, 247] width 63 height 10
checkbox input "true"
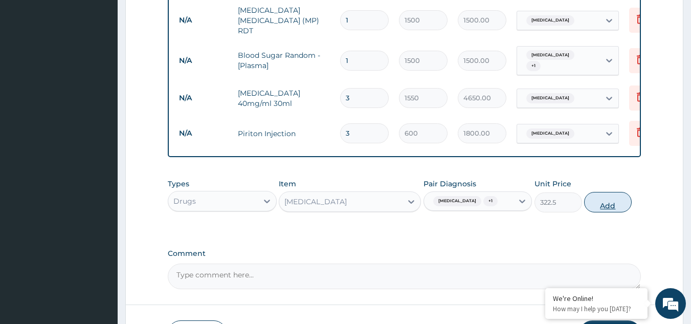
click at [604, 203] on button "Add" at bounding box center [608, 202] width 48 height 20
type input "0"
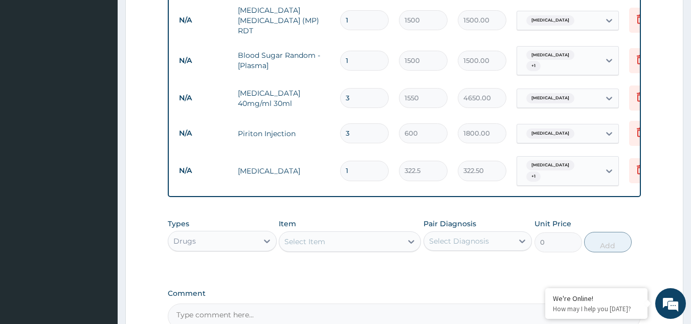
click at [354, 238] on div "Select Item" at bounding box center [340, 241] width 123 height 16
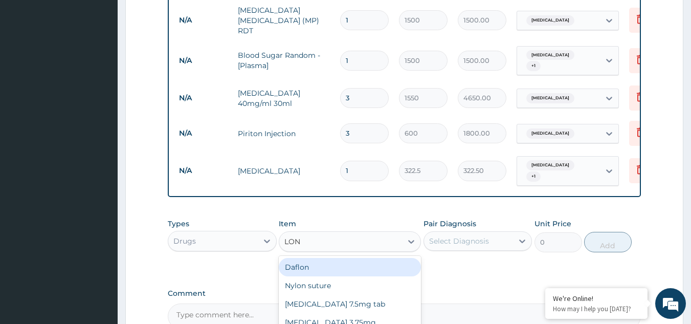
type input "LONA"
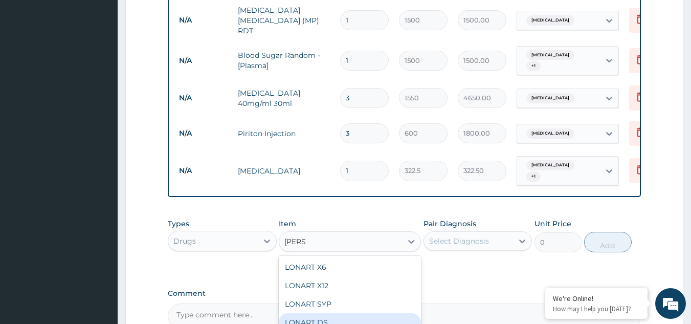
click at [326, 315] on div "LONART DS" at bounding box center [350, 322] width 142 height 18
type input "450"
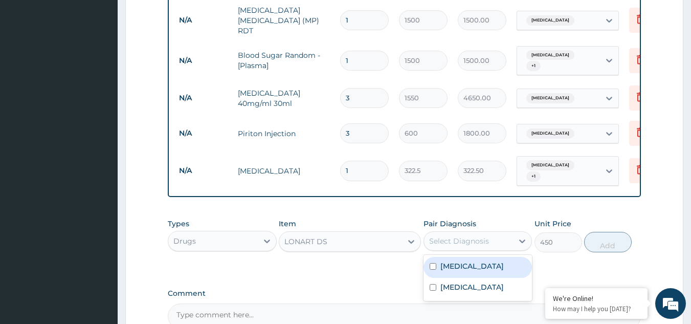
click at [467, 237] on div "Select Diagnosis" at bounding box center [459, 241] width 60 height 10
click at [457, 261] on label "Malaria" at bounding box center [471, 266] width 63 height 10
checkbox input "true"
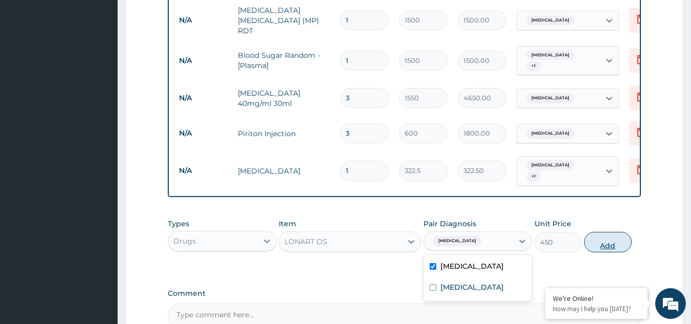
click at [603, 237] on button "Add" at bounding box center [608, 242] width 48 height 20
type input "0"
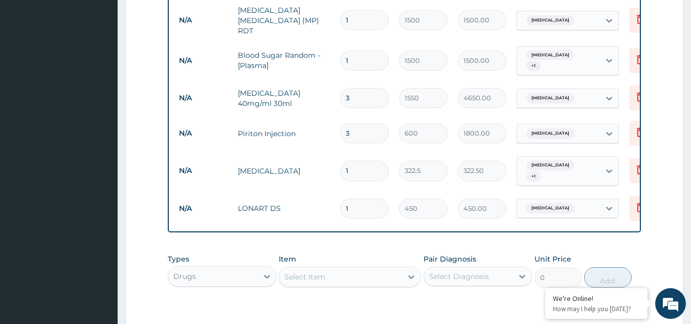
type input "0.00"
type input "6"
type input "2700.00"
type input "6"
click at [352, 274] on div "Select Item" at bounding box center [340, 276] width 123 height 16
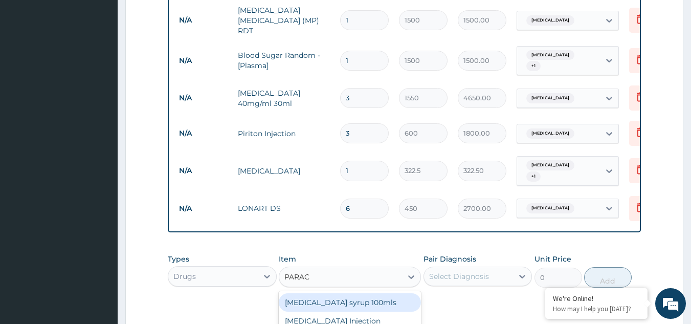
type input "PARACE"
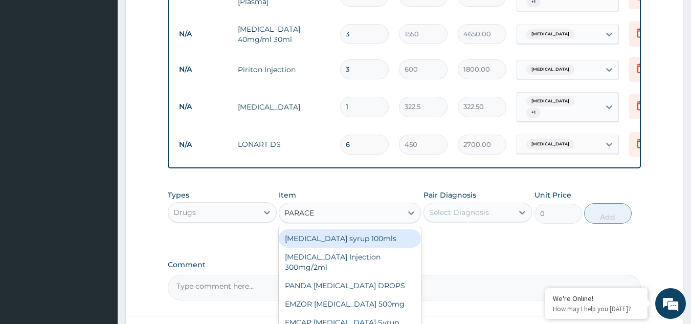
scroll to position [666, 0]
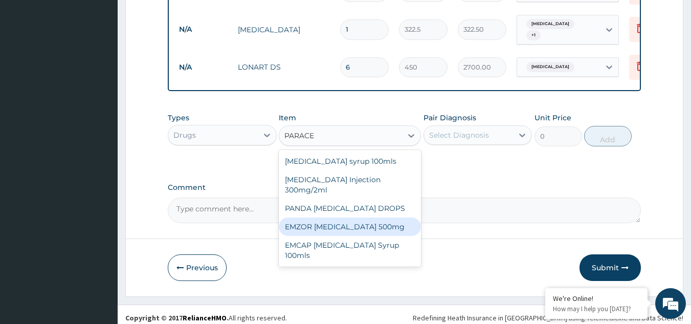
click at [375, 221] on div "EMZOR PARACETAMOL 500mg" at bounding box center [350, 226] width 142 height 18
type input "21.5"
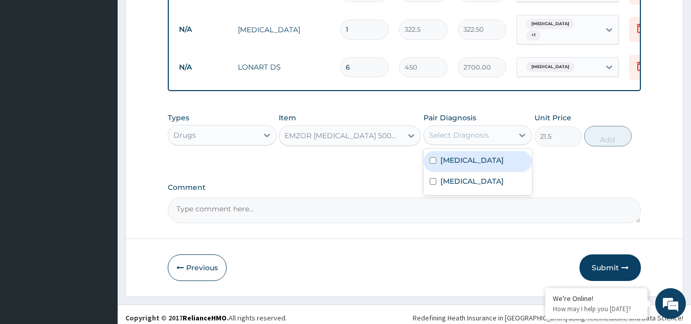
click at [473, 133] on div "Select Diagnosis" at bounding box center [459, 135] width 60 height 10
click at [470, 156] on div "Malaria" at bounding box center [477, 161] width 109 height 21
checkbox input "true"
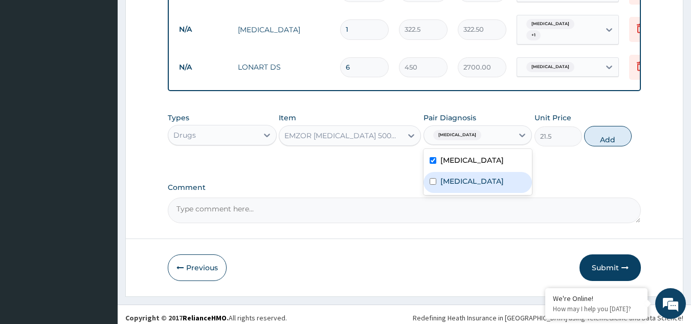
drag, startPoint x: 475, startPoint y: 176, endPoint x: 539, endPoint y: 148, distance: 70.1
click at [477, 176] on label "Hemiparesis" at bounding box center [471, 181] width 63 height 10
checkbox input "true"
click at [597, 128] on button "Add" at bounding box center [608, 136] width 48 height 20
type input "0"
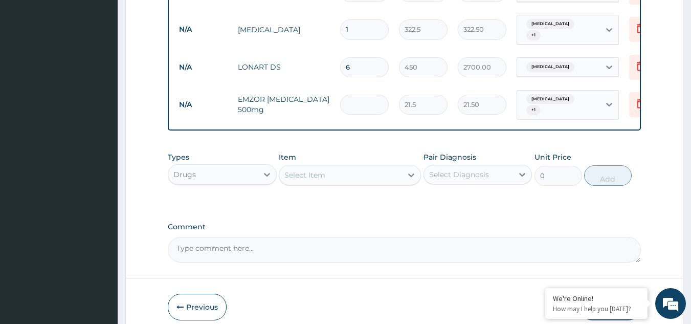
type input "0.00"
type input "3"
type input "64.50"
type input "30"
type input "645.00"
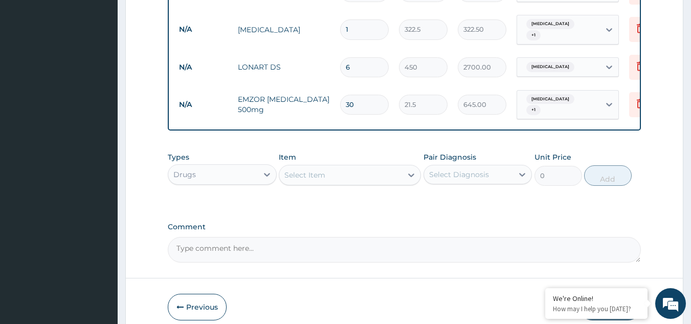
type input "30"
click at [347, 167] on div "Select Item" at bounding box center [340, 175] width 123 height 16
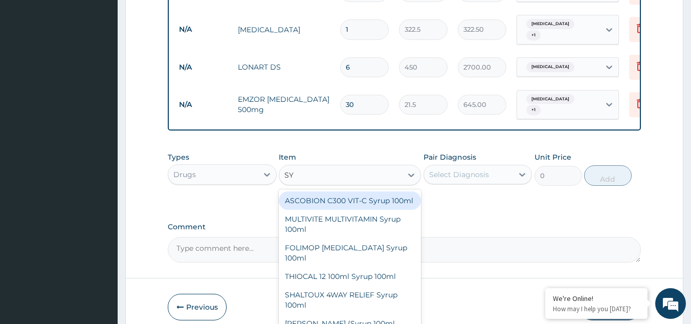
type input "S"
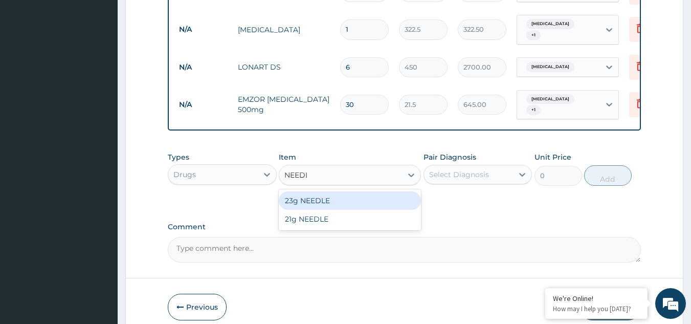
type input "NEEDLE"
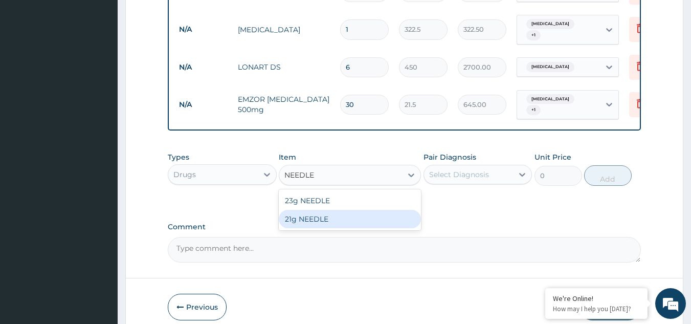
click at [332, 210] on div "21g NEEDLE" at bounding box center [350, 219] width 142 height 18
type input "75"
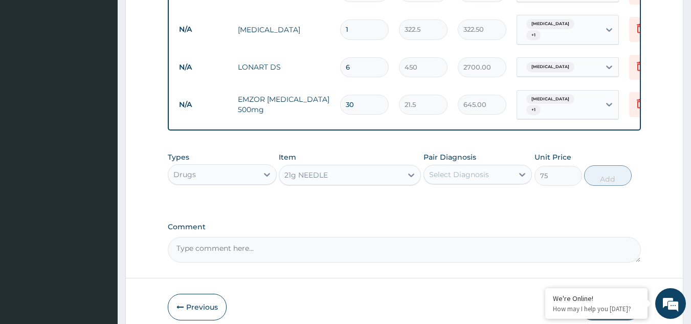
click at [486, 169] on div "Select Diagnosis" at bounding box center [459, 174] width 60 height 10
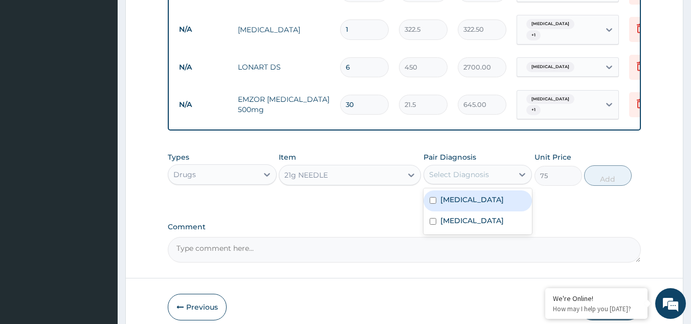
click at [479, 190] on div "Malaria" at bounding box center [477, 200] width 109 height 21
checkbox input "true"
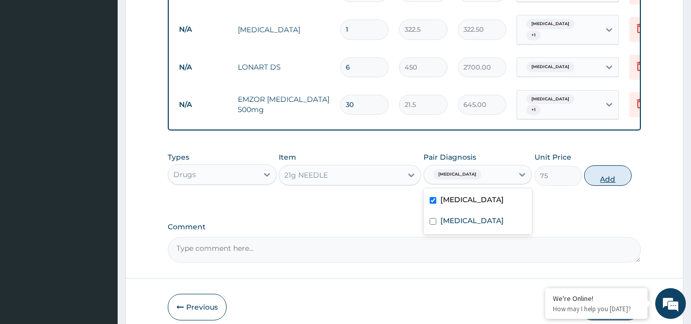
click at [586, 168] on button "Add" at bounding box center [608, 175] width 48 height 20
type input "0"
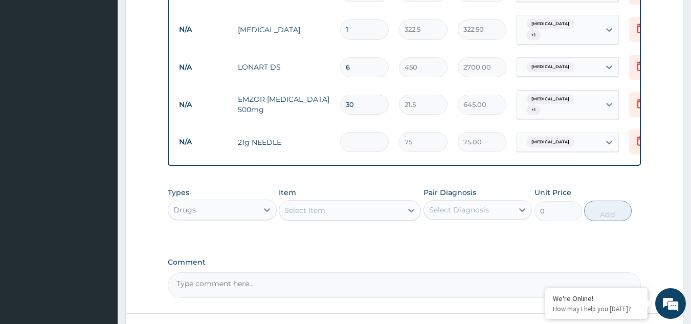
type input "0.00"
type input "4"
type input "300.00"
type input "4"
click at [235, 201] on div "Drugs" at bounding box center [212, 209] width 89 height 16
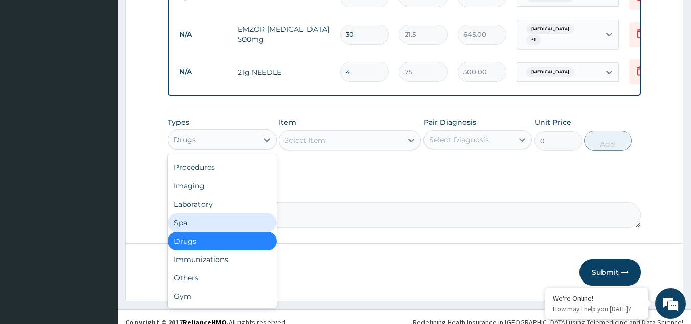
scroll to position [737, 0]
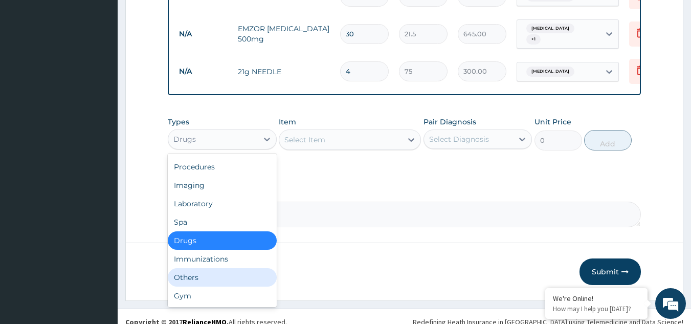
click at [231, 269] on div "Others" at bounding box center [222, 277] width 109 height 18
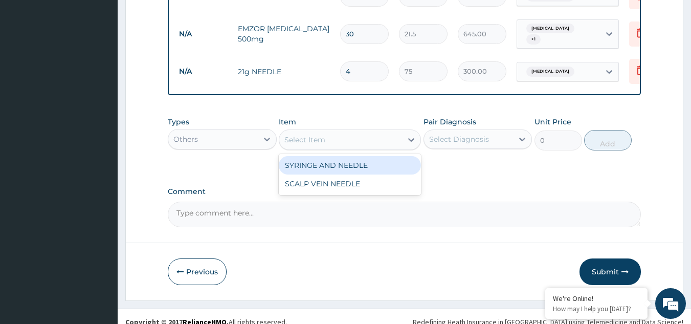
click at [335, 131] on div "Select Item" at bounding box center [340, 139] width 123 height 16
click at [342, 156] on div "SYRINGE AND NEEDLE" at bounding box center [350, 165] width 142 height 18
type input "150"
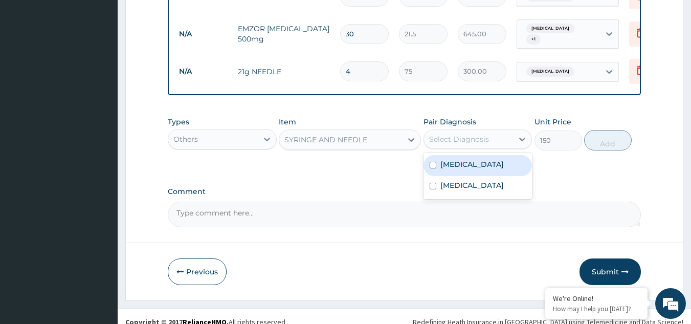
click at [448, 134] on div "Select Diagnosis" at bounding box center [459, 139] width 60 height 10
click at [455, 159] on label "Malaria" at bounding box center [471, 164] width 63 height 10
checkbox input "true"
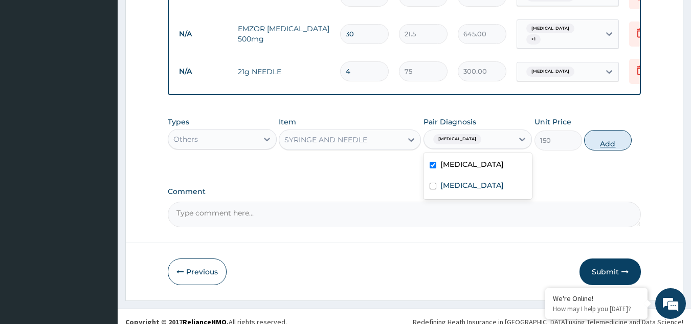
click at [613, 130] on button "Add" at bounding box center [608, 140] width 48 height 20
type input "0"
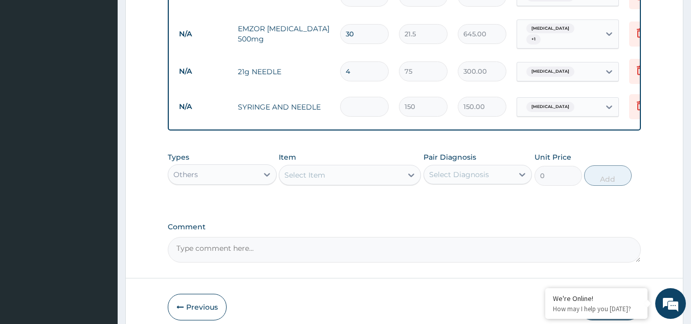
type input "0.00"
type input "4"
type input "600.00"
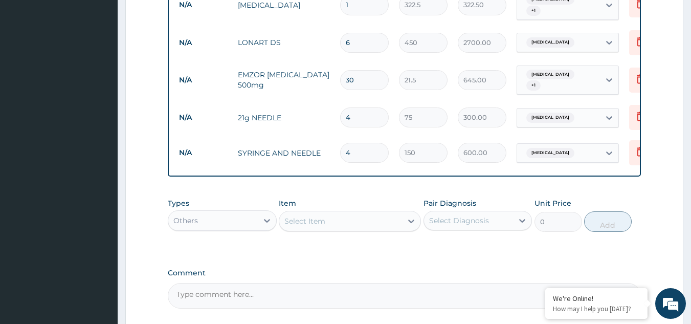
scroll to position [772, 0]
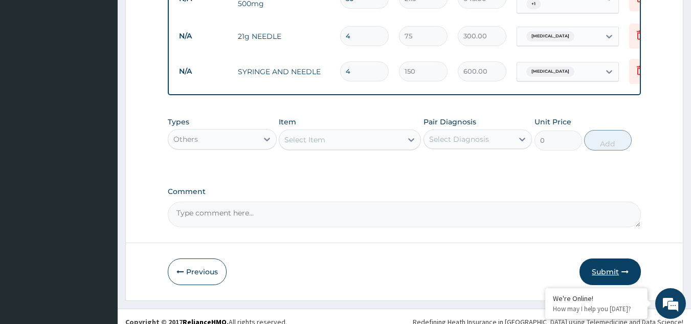
type input "4"
click at [606, 266] on button "Submit" at bounding box center [609, 271] width 61 height 27
